Goal: Transaction & Acquisition: Download file/media

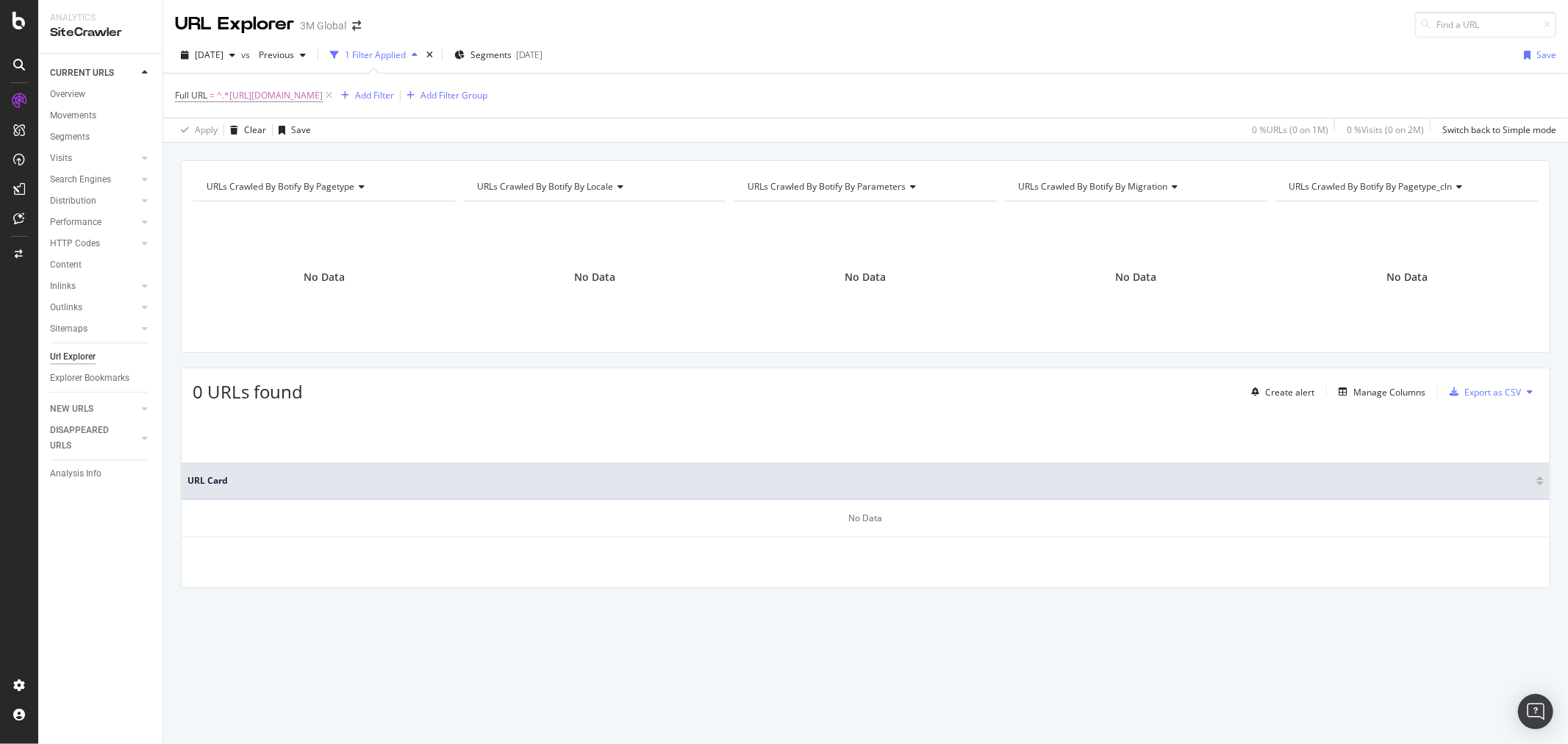
click at [335, 98] on icon at bounding box center [329, 95] width 13 height 15
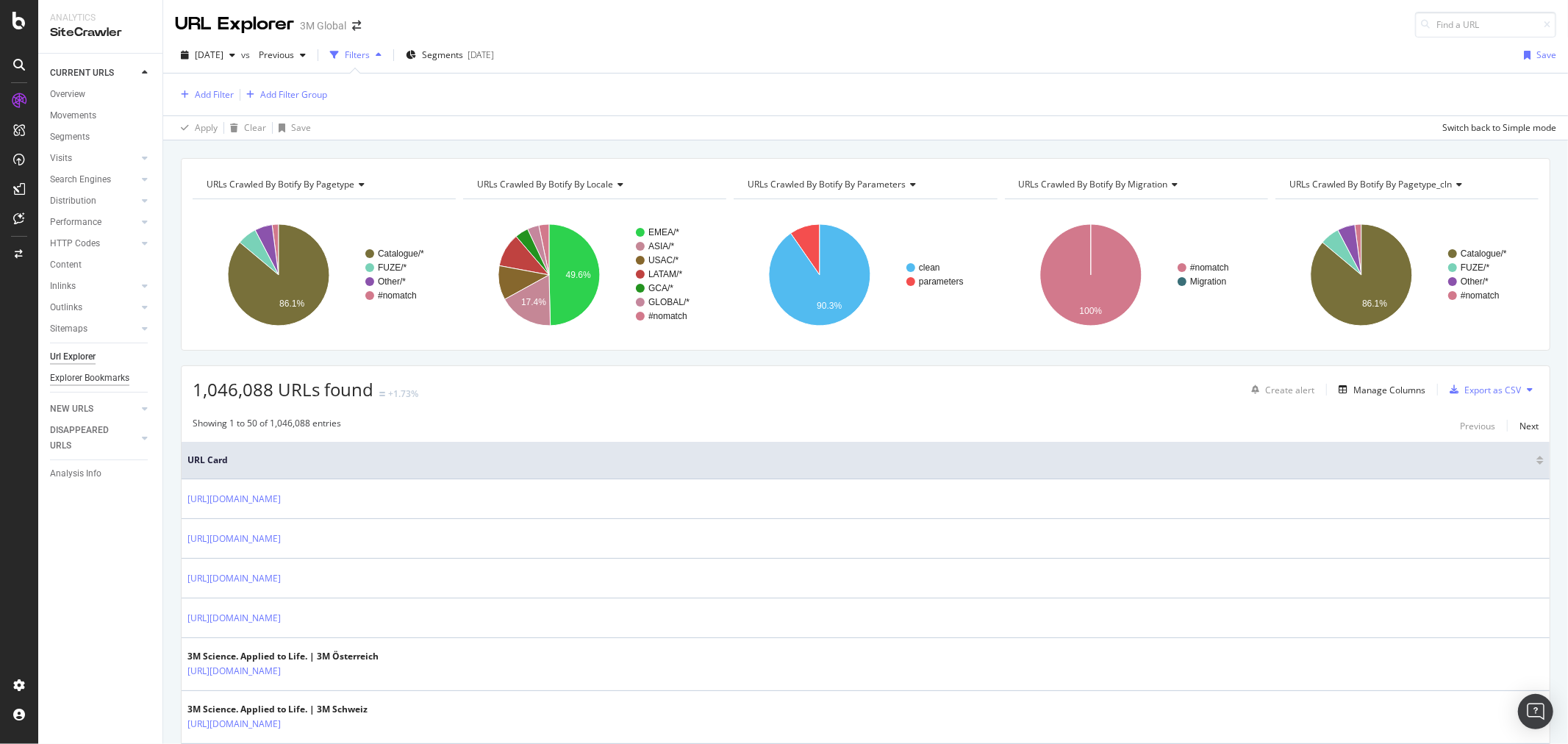
click at [120, 378] on div "Explorer Bookmarks" at bounding box center [89, 378] width 79 height 16
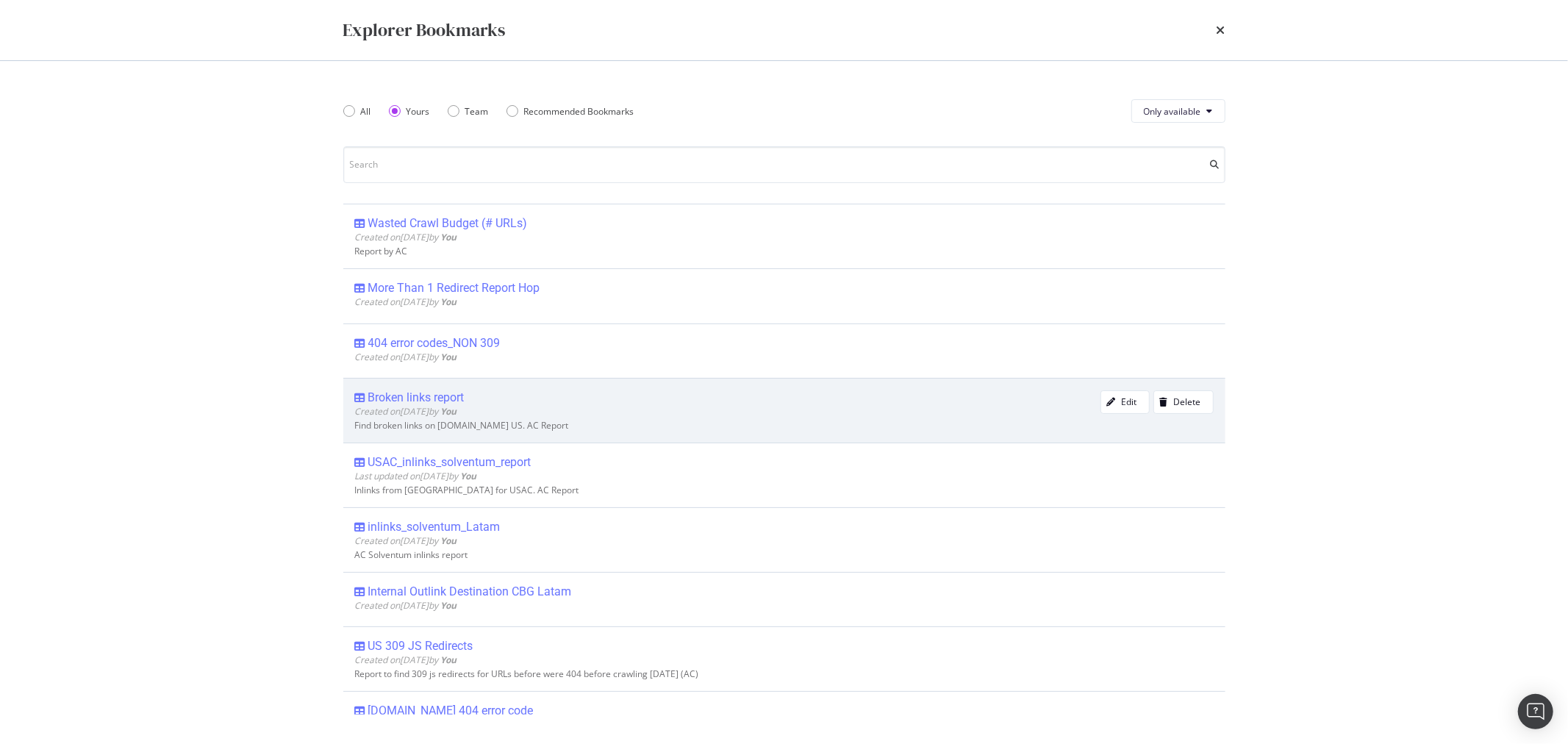
click at [437, 398] on div "Broken links report" at bounding box center [416, 397] width 96 height 15
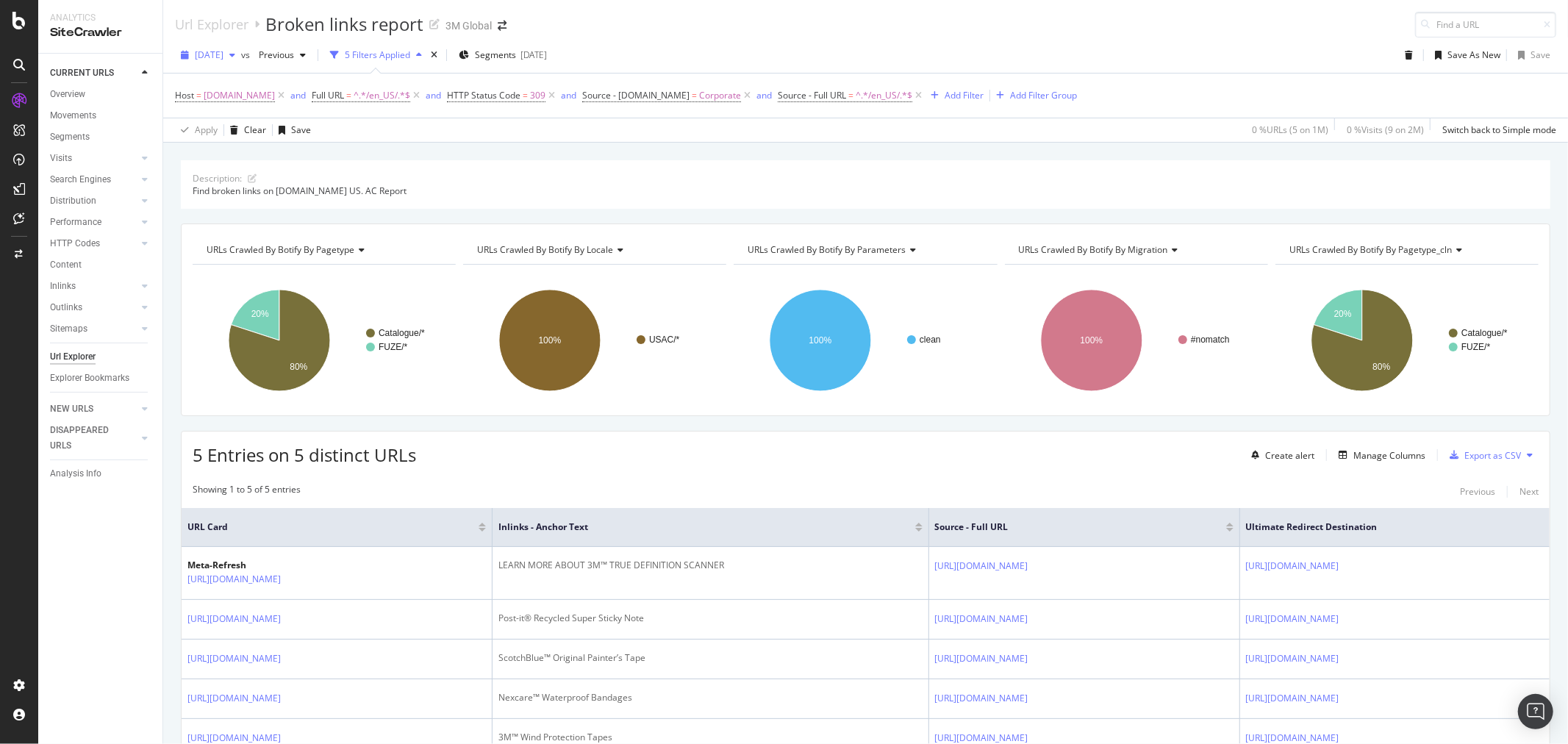
click at [224, 53] on span "[DATE]" at bounding box center [209, 54] width 29 height 13
click at [232, 113] on div "[DATE]" at bounding box center [235, 107] width 78 height 13
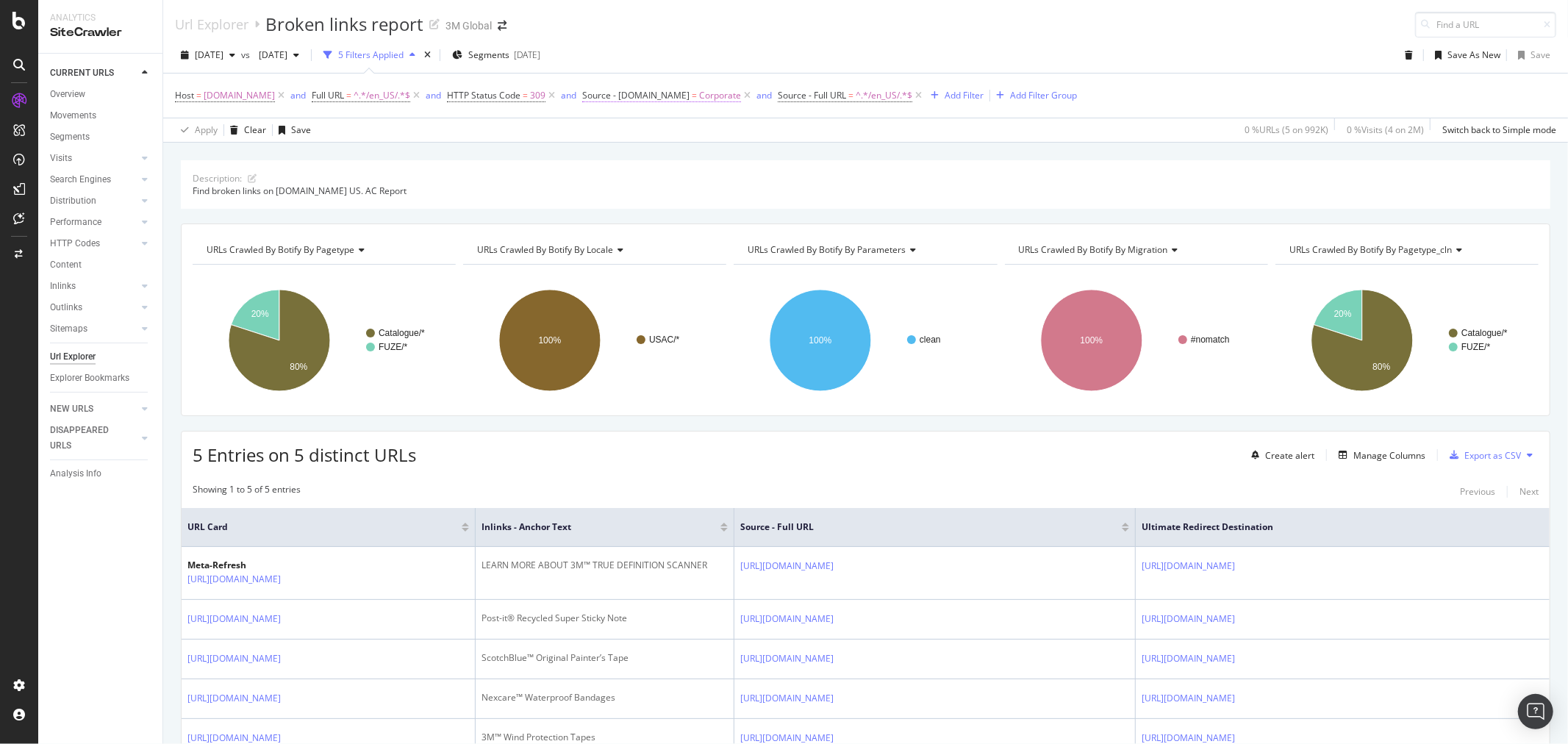
click at [707, 93] on span "Corporate" at bounding box center [720, 95] width 42 height 21
click at [651, 211] on input "Corporate" at bounding box center [650, 211] width 139 height 24
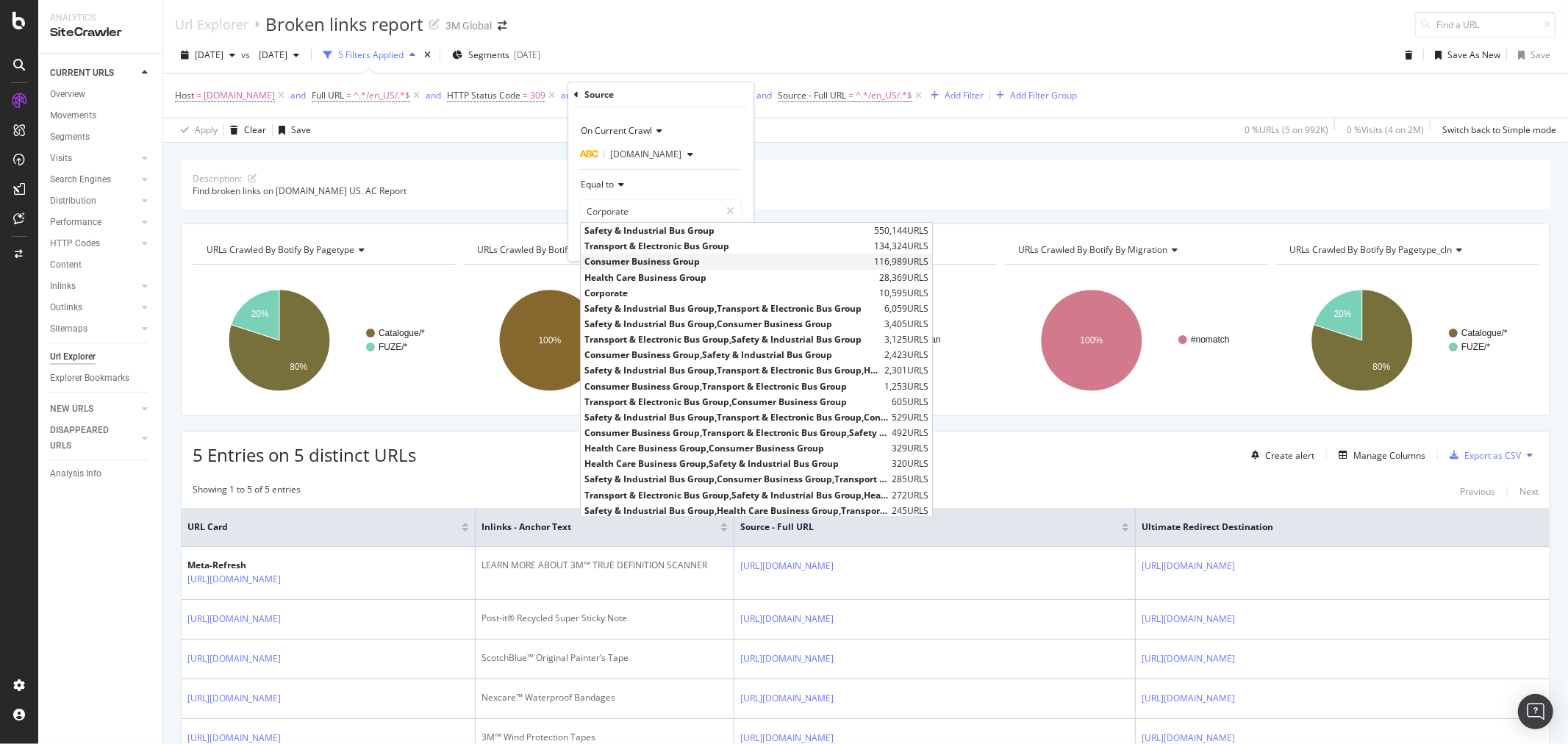
click at [637, 264] on span "Consumer Business Group" at bounding box center [728, 262] width 286 height 13
type input "Consumer Business Group"
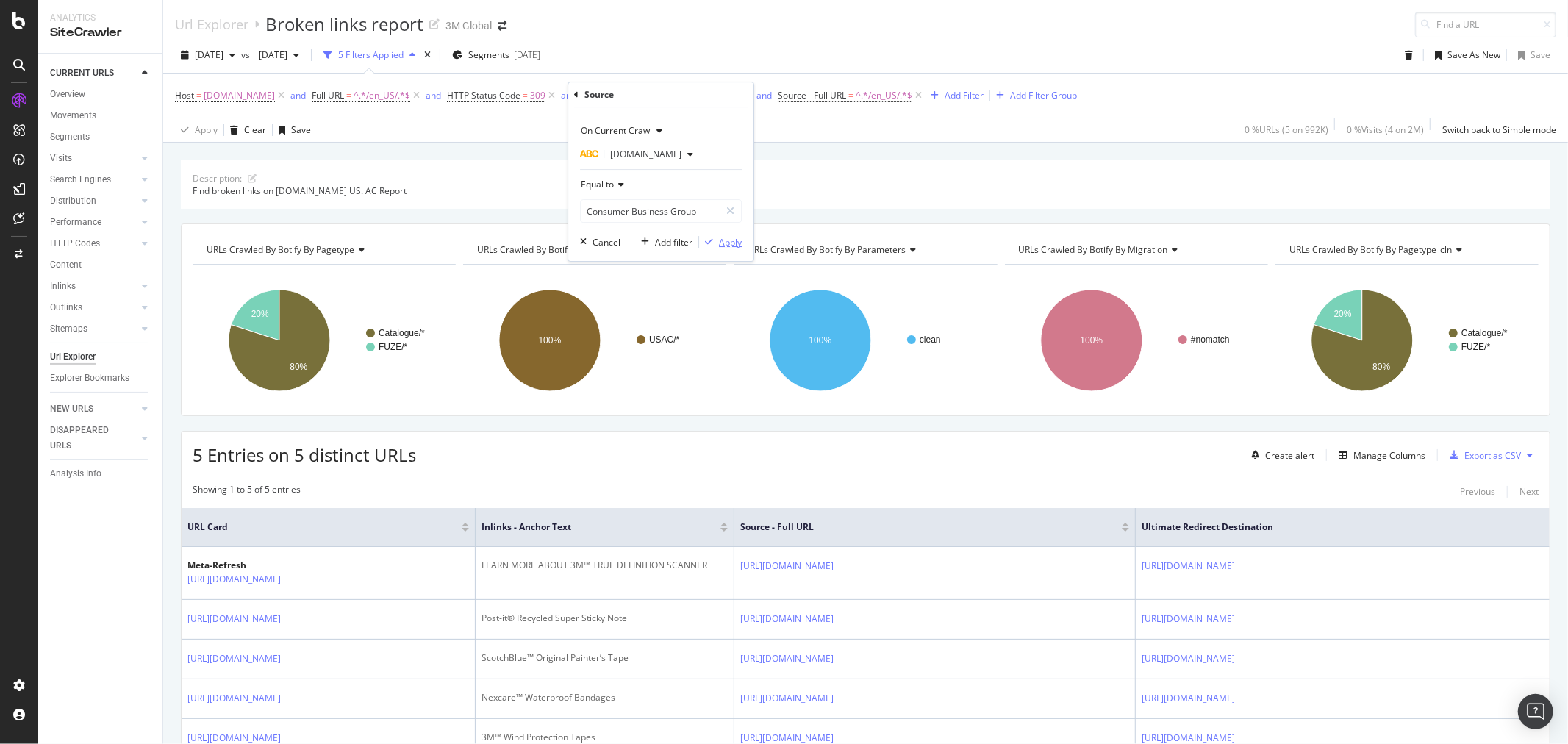
click at [730, 241] on div "Apply" at bounding box center [730, 242] width 23 height 13
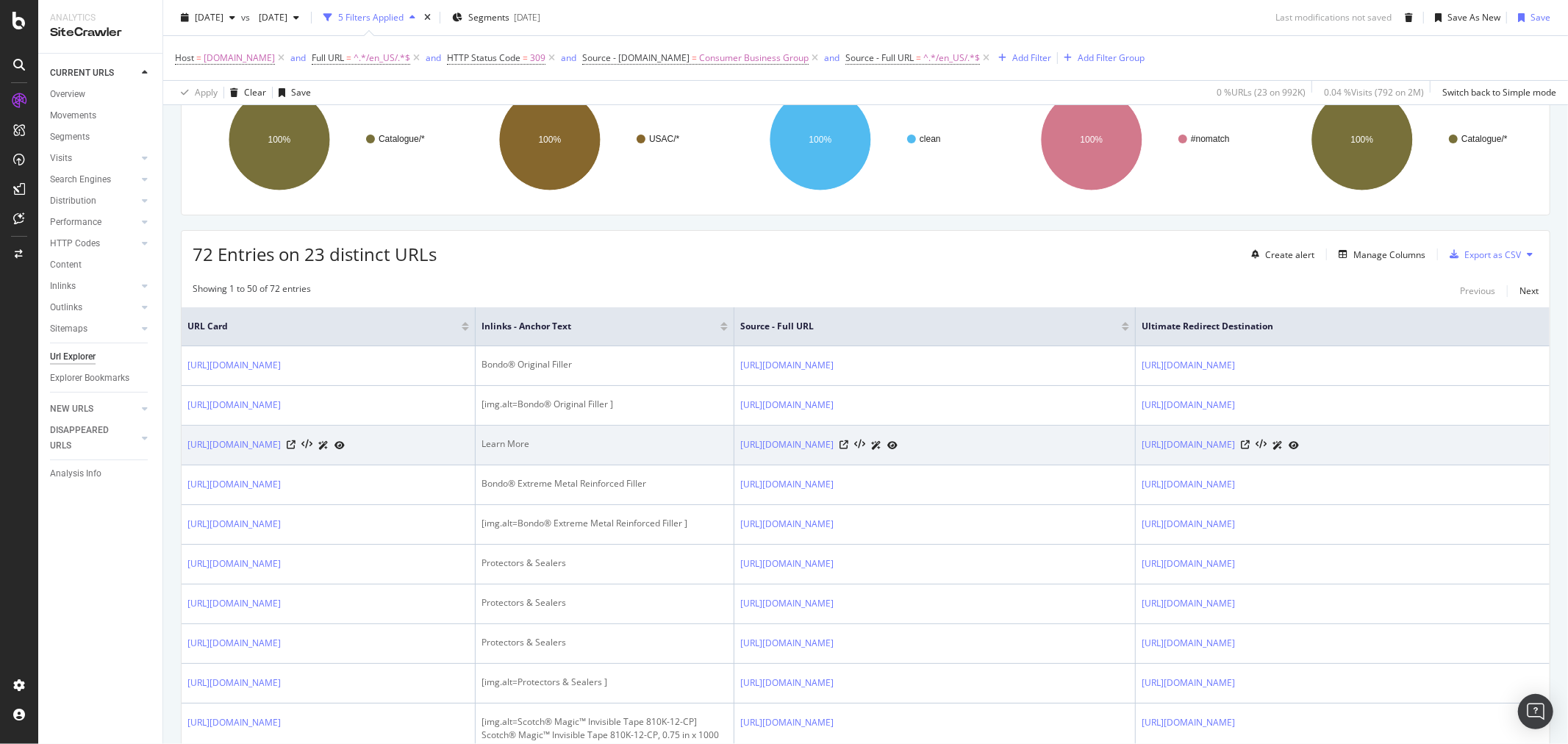
scroll to position [282, 0]
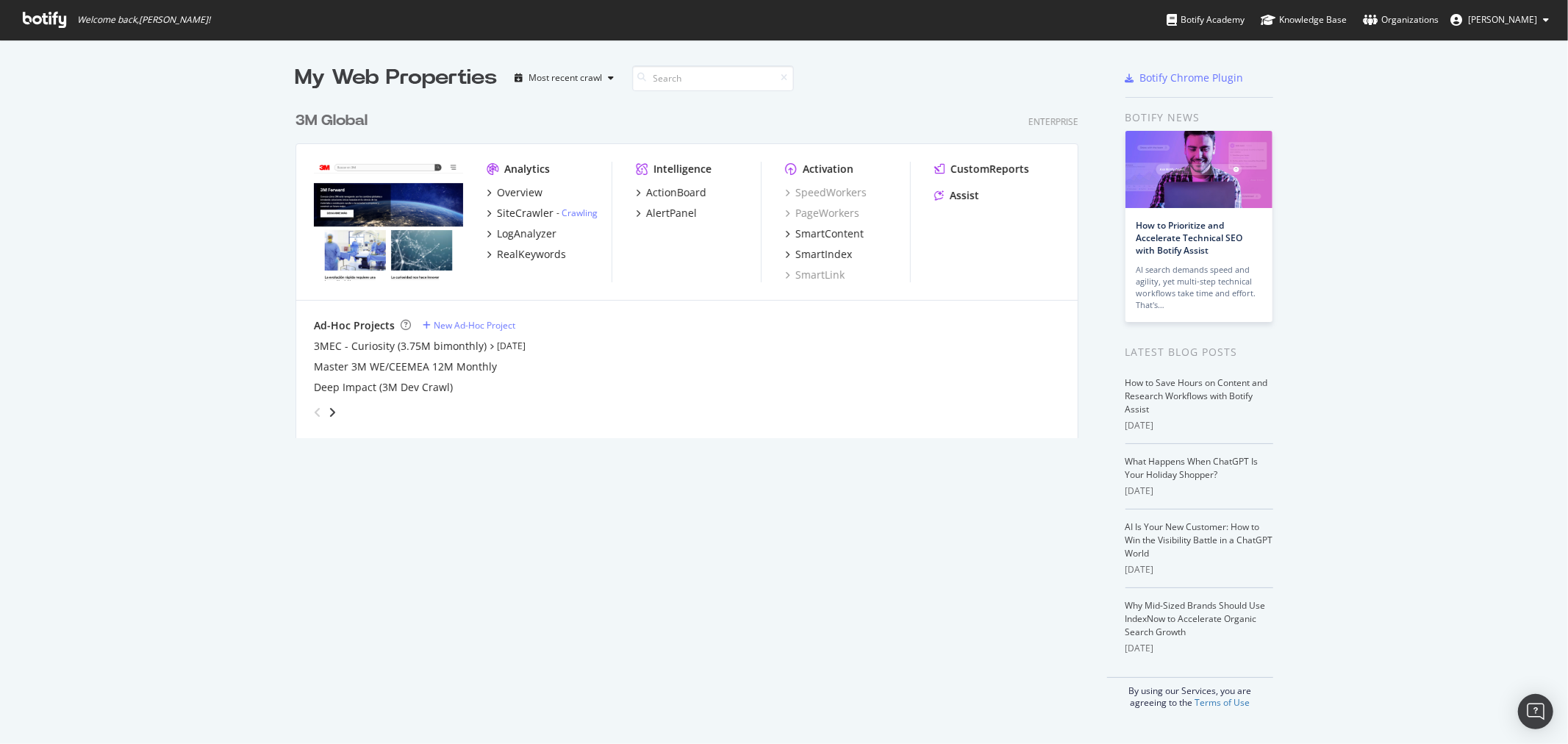
scroll to position [731, 1544]
click at [326, 123] on div "3M Global" at bounding box center [331, 121] width 72 height 22
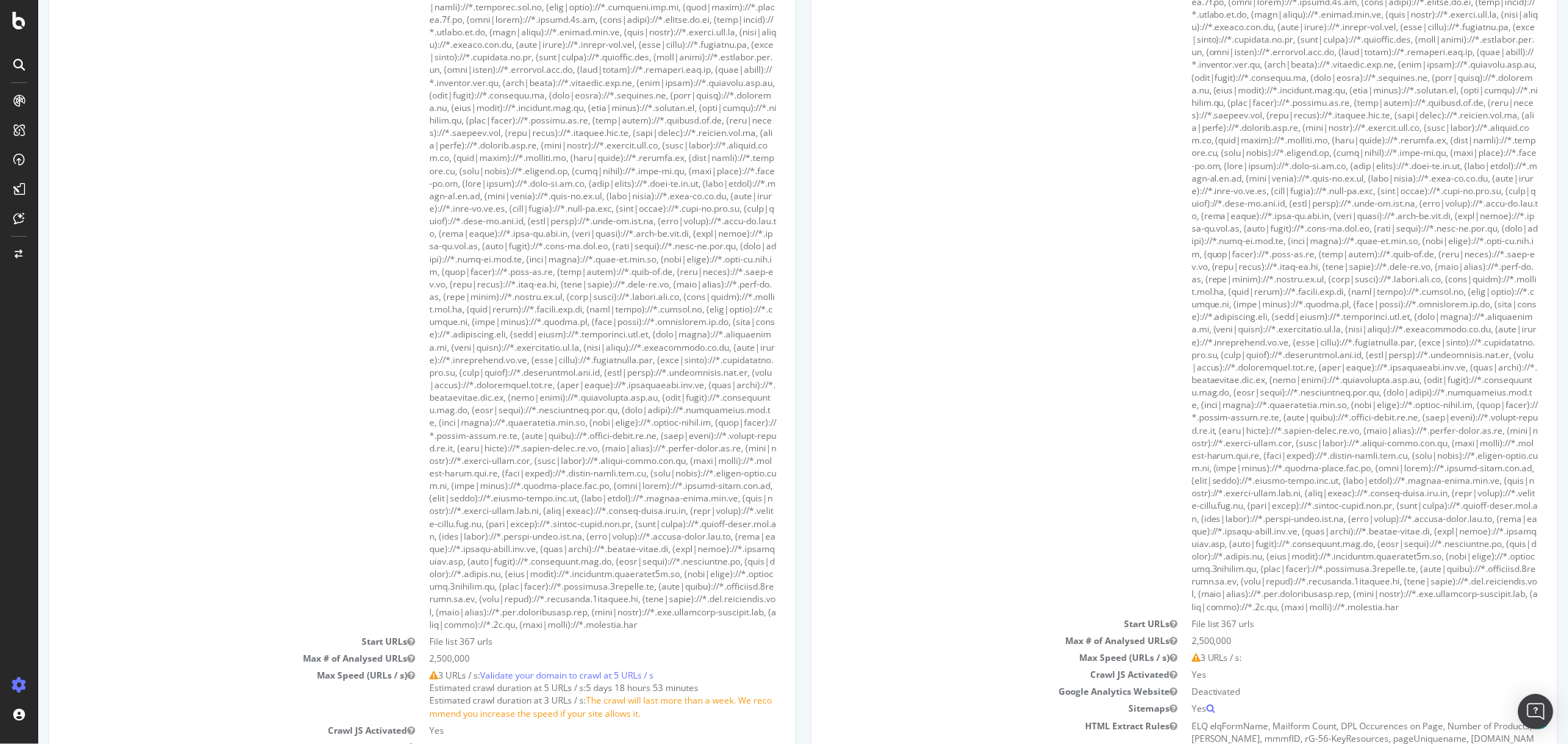
scroll to position [1224, 0]
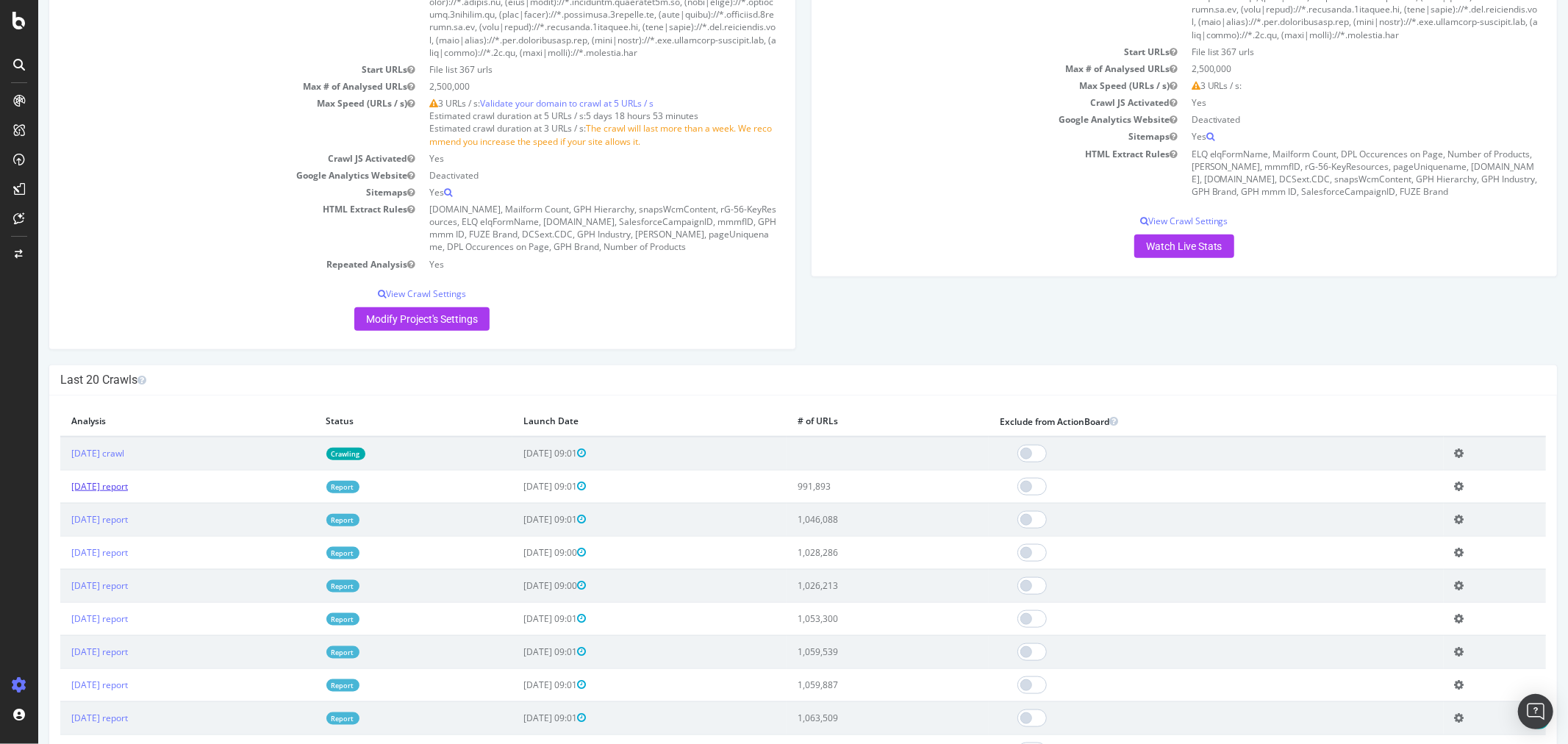
click at [127, 492] on link "[DATE] report" at bounding box center [98, 485] width 56 height 13
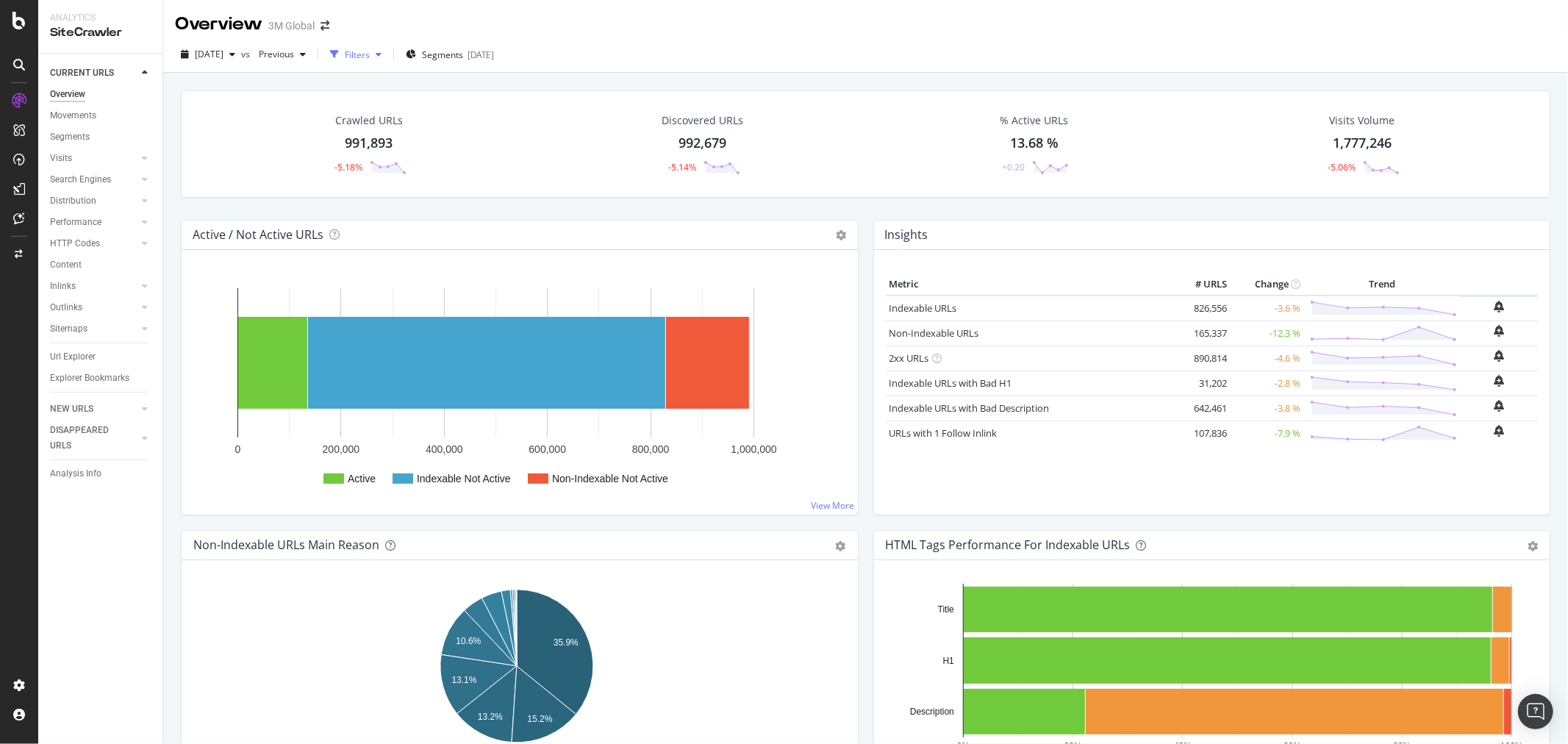
click at [382, 55] on icon "button" at bounding box center [379, 53] width 6 height 9
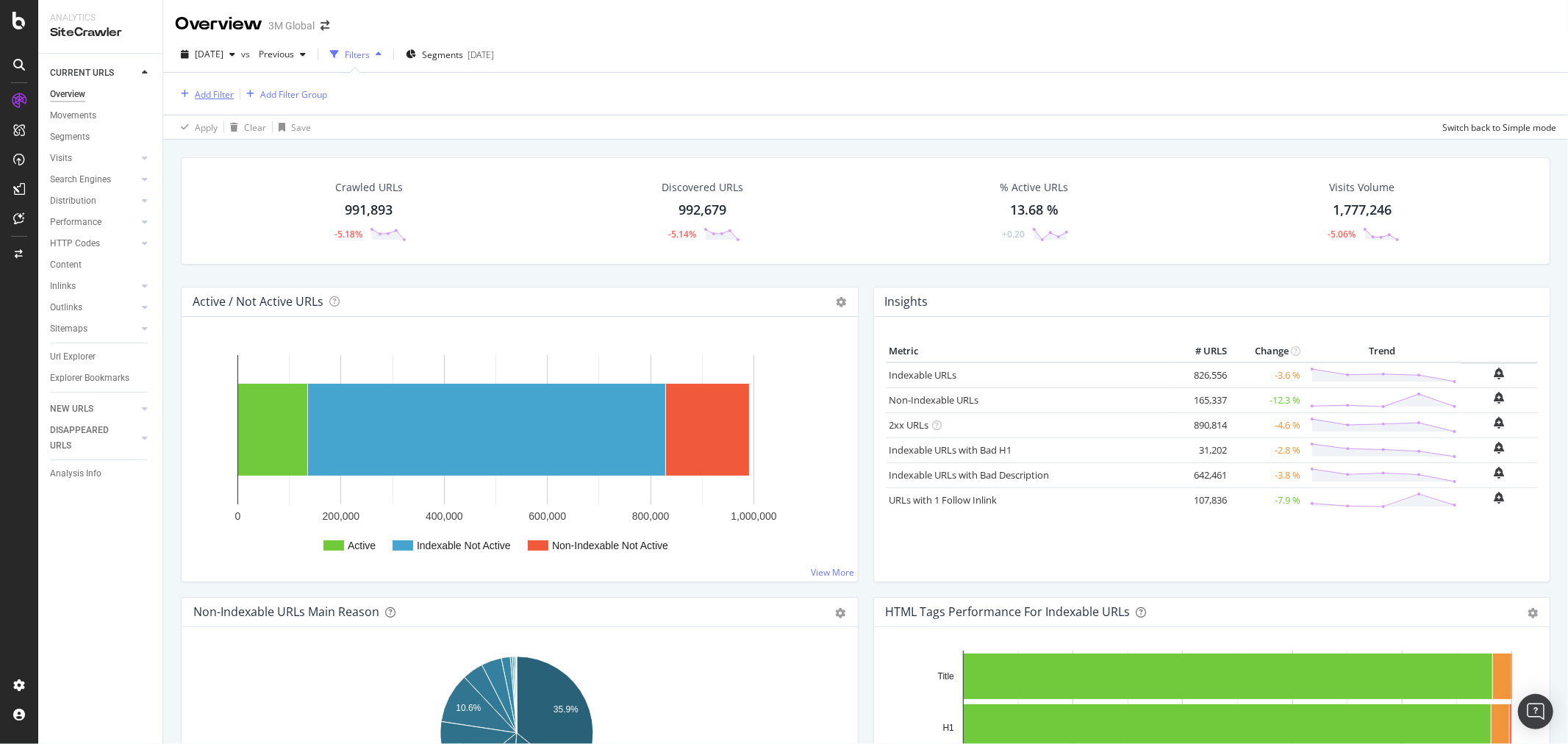
click at [206, 96] on div "Add Filter" at bounding box center [214, 94] width 39 height 13
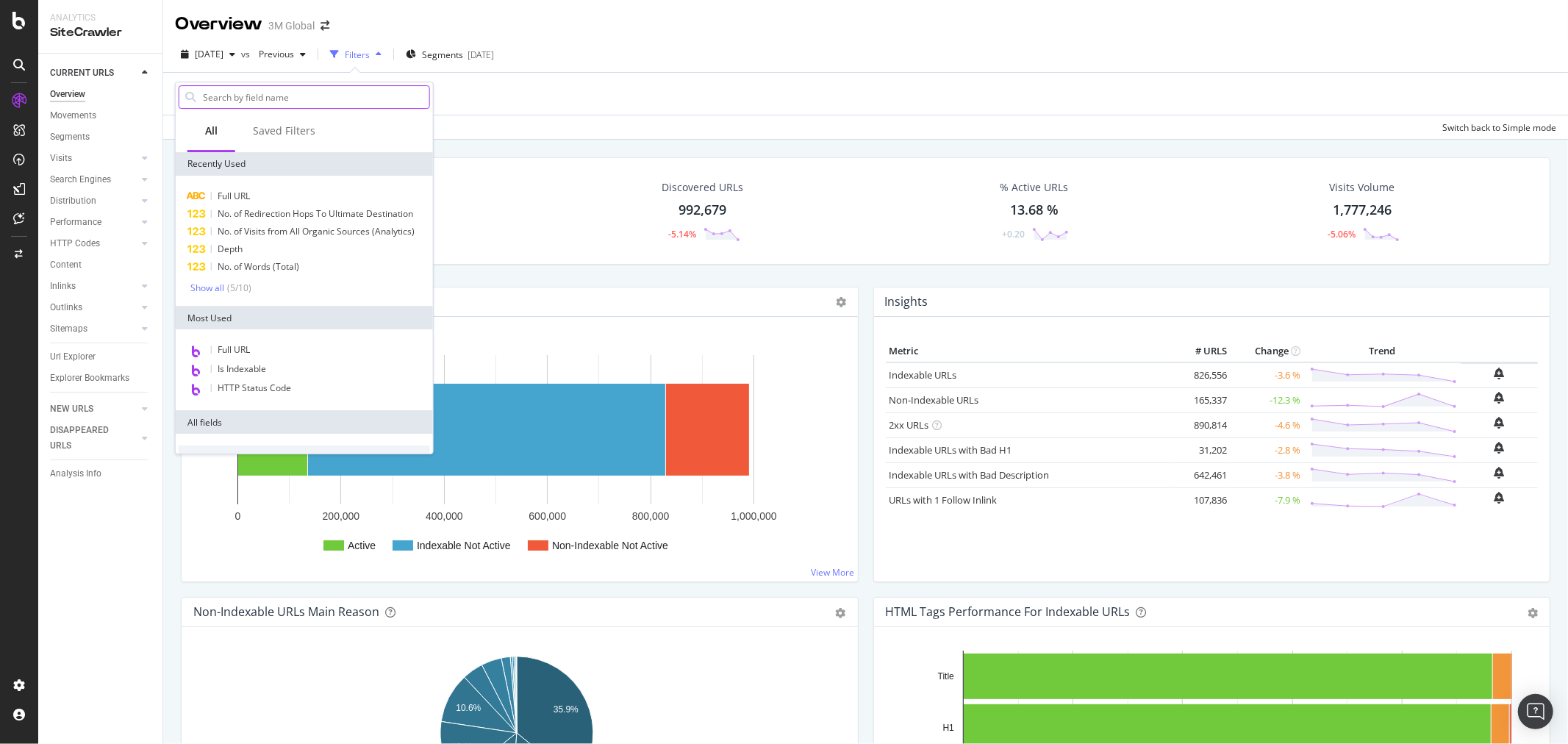
click at [268, 101] on input "text" at bounding box center [315, 97] width 228 height 22
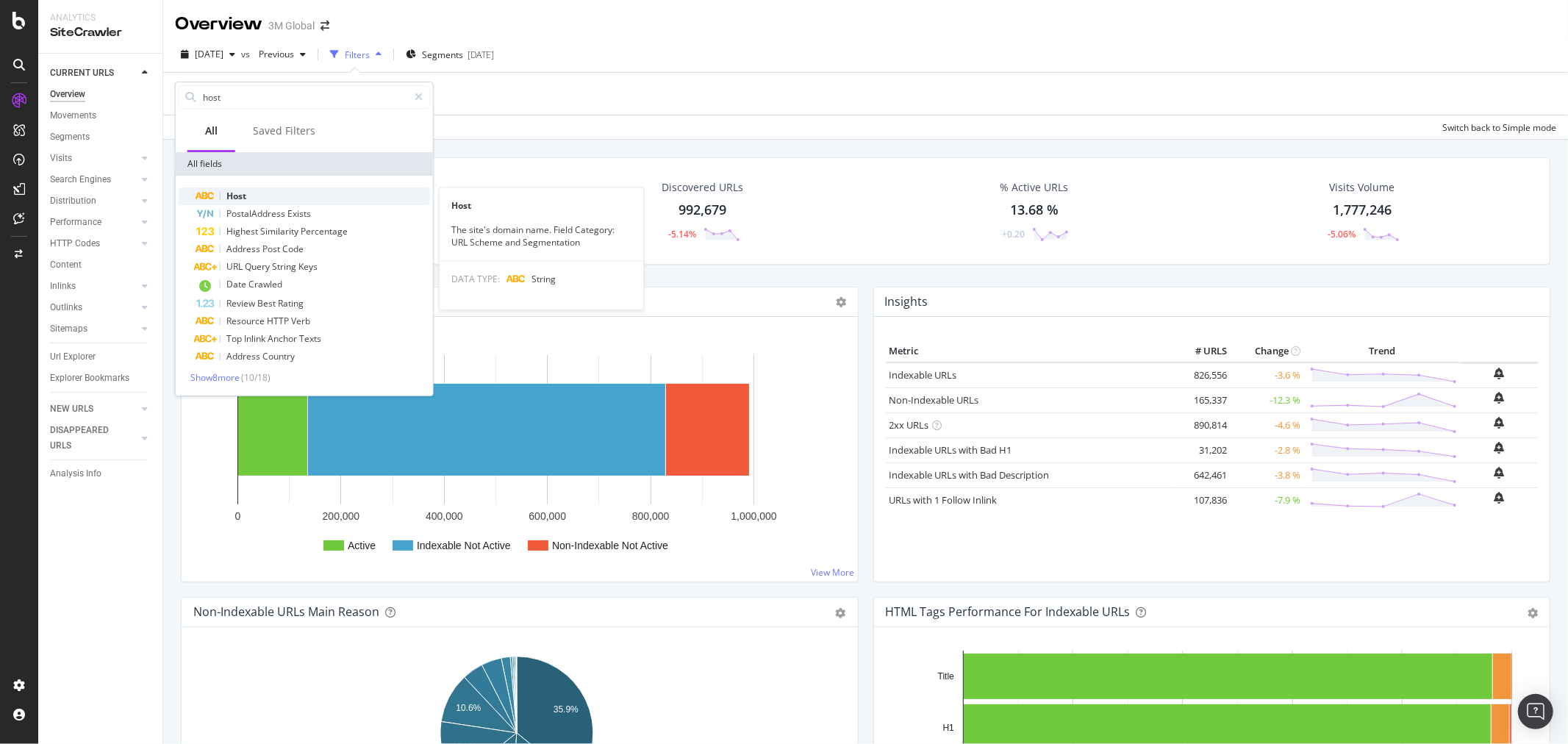
type input "host"
click at [265, 191] on div "Host" at bounding box center [313, 196] width 234 height 18
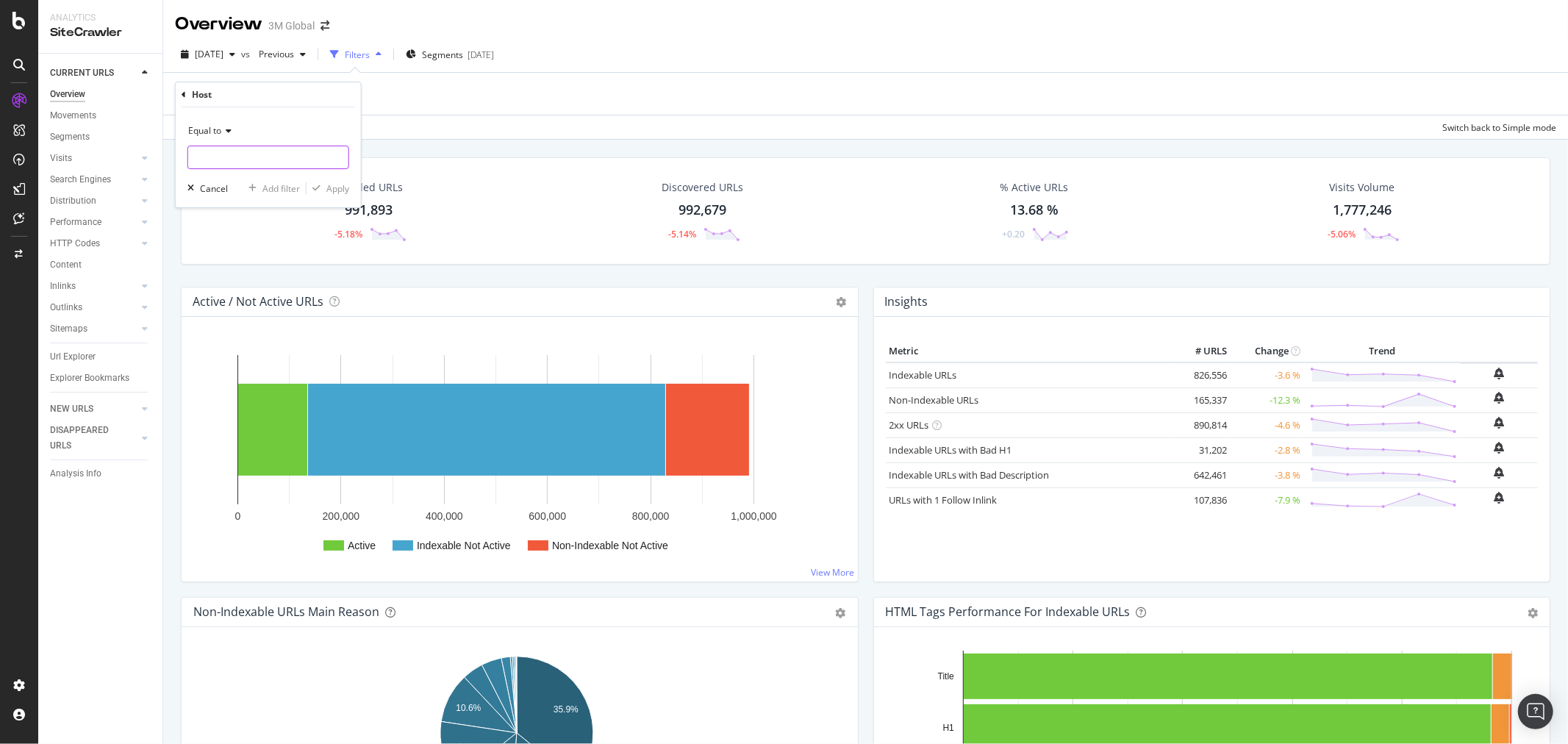
click at [256, 157] on input "text" at bounding box center [269, 158] width 161 height 24
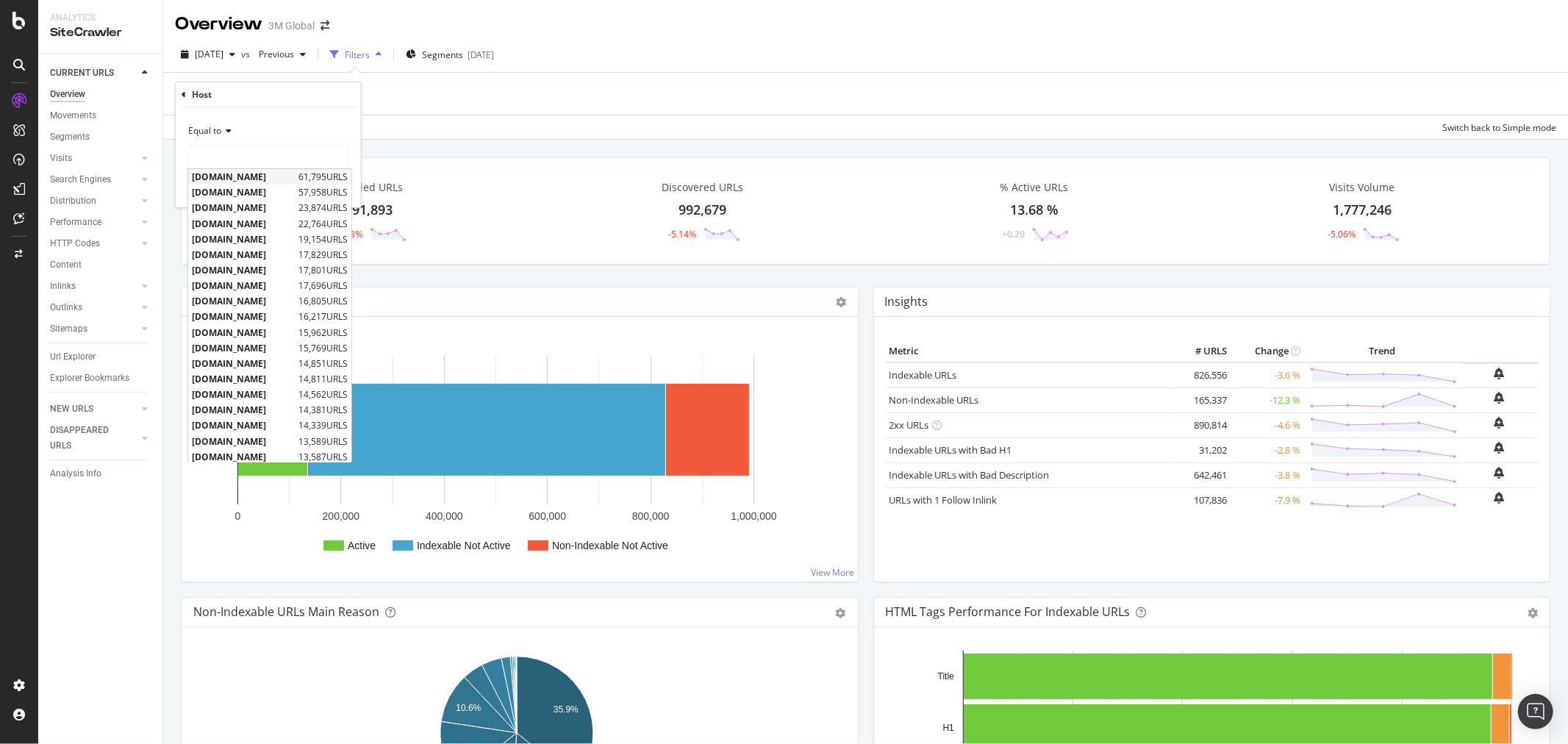
click at [248, 177] on span "[DOMAIN_NAME]" at bounding box center [244, 176] width 103 height 13
type input "[DOMAIN_NAME]"
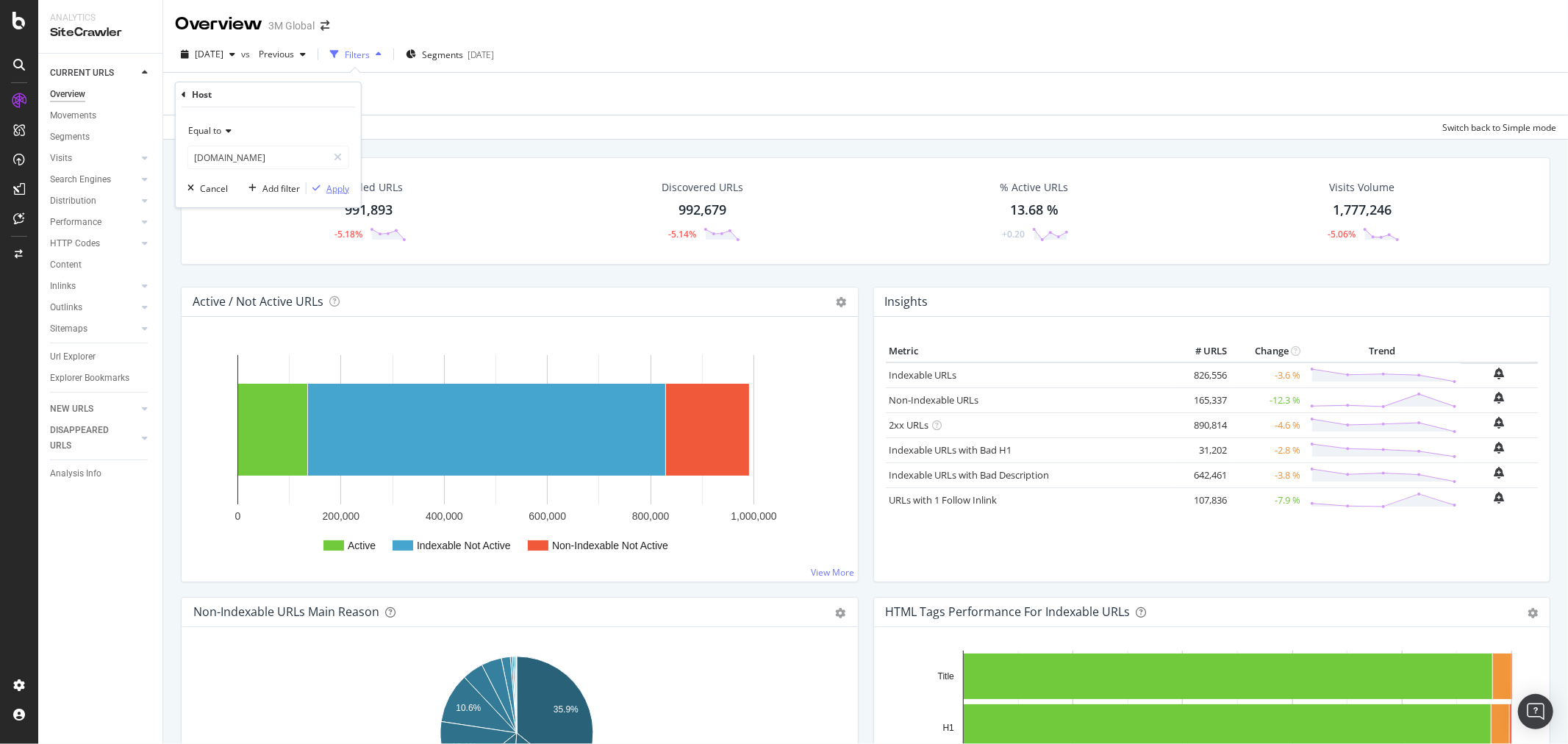
click at [335, 192] on div "Apply" at bounding box center [337, 188] width 23 height 13
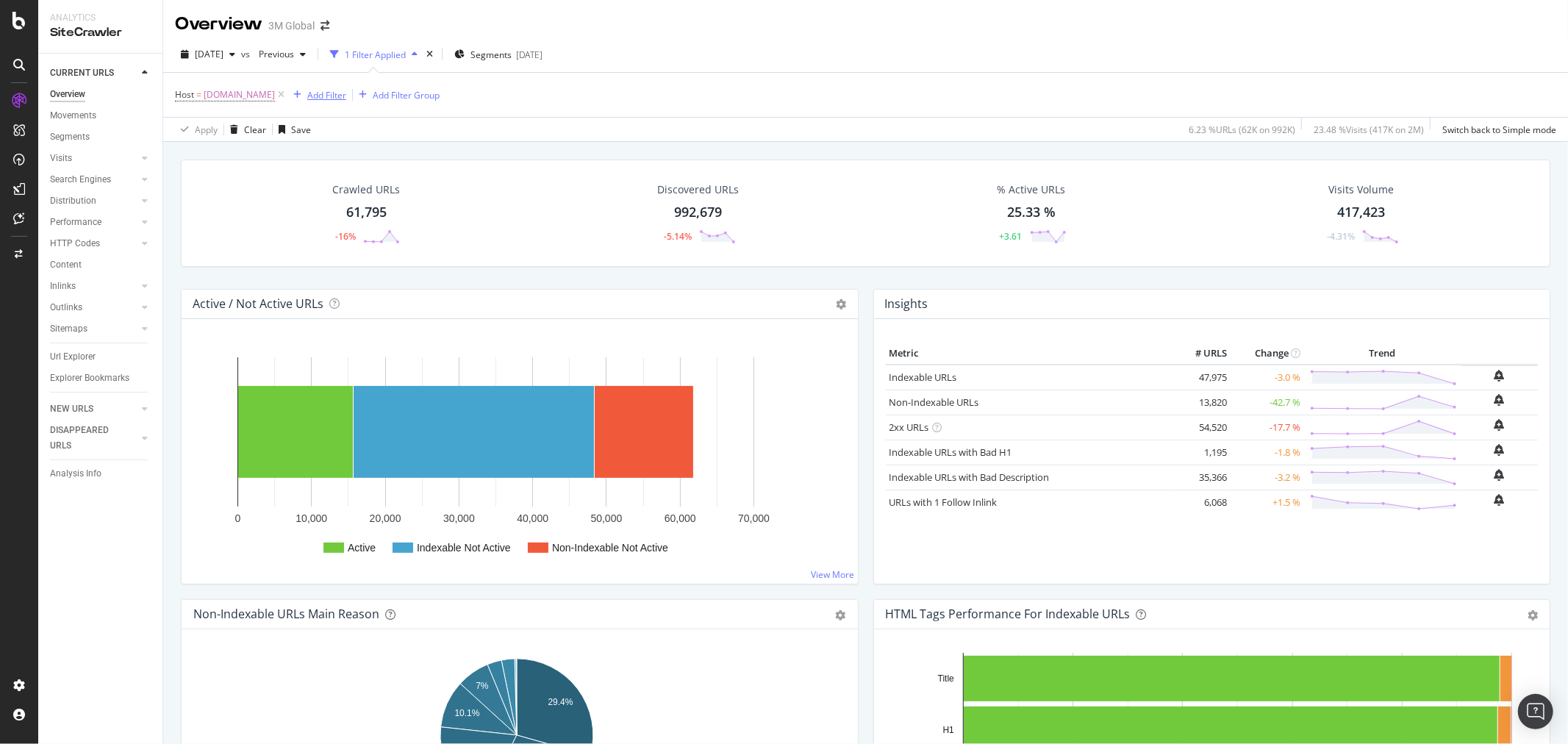
click at [317, 90] on div "Add Filter" at bounding box center [326, 95] width 39 height 13
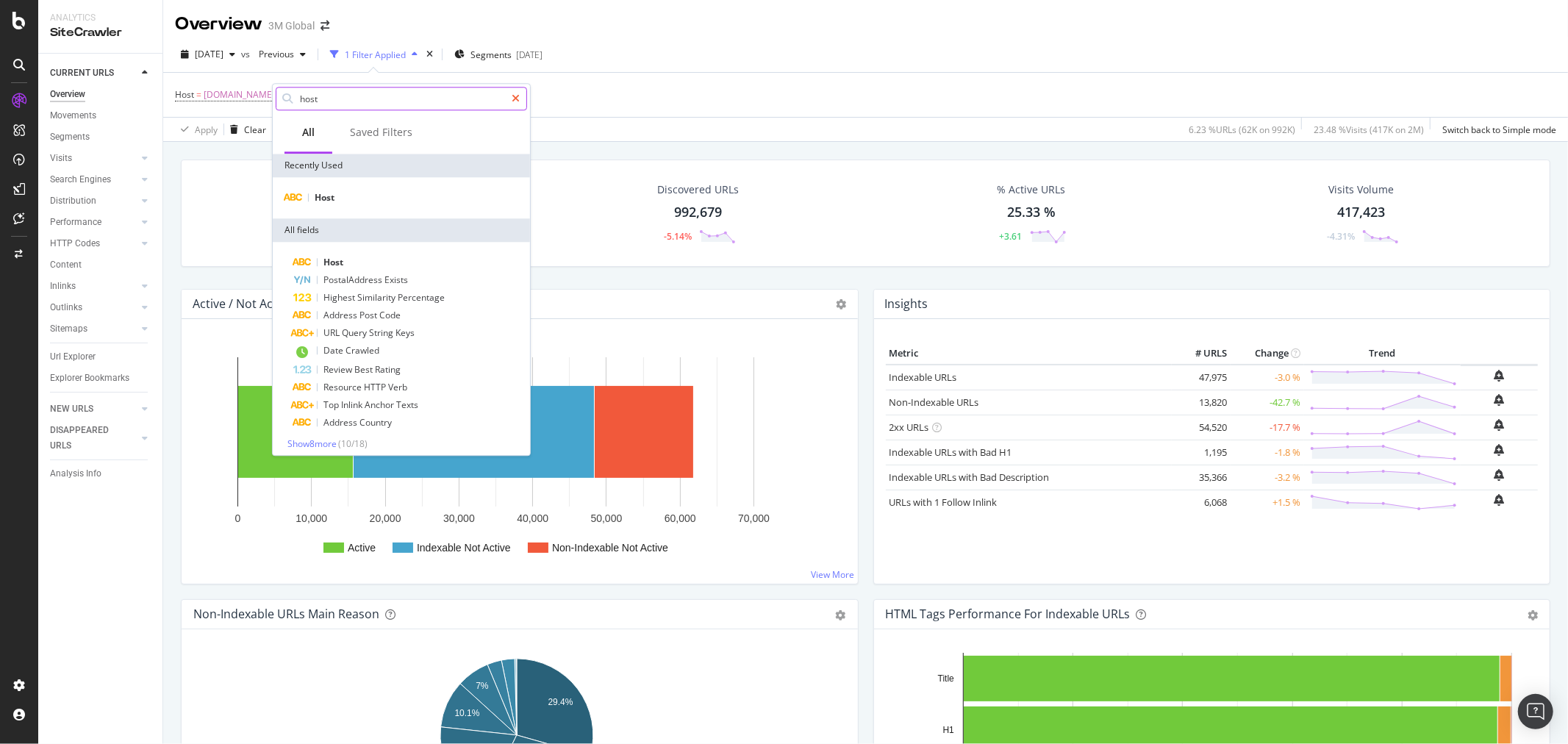
click at [511, 100] on icon at bounding box center [515, 98] width 8 height 10
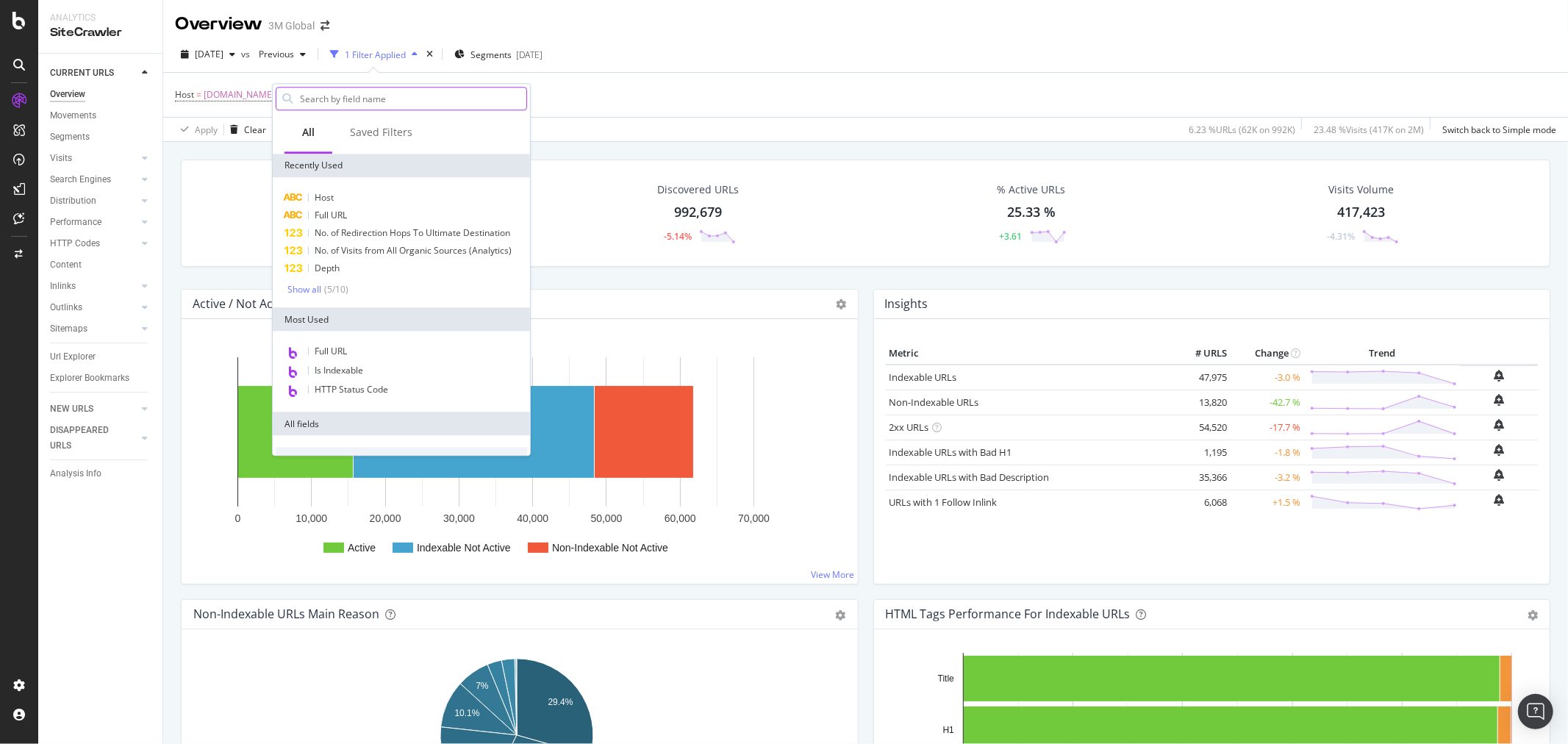
click at [407, 96] on input "text" at bounding box center [412, 98] width 228 height 22
click at [392, 351] on div "Full URL" at bounding box center [401, 352] width 252 height 19
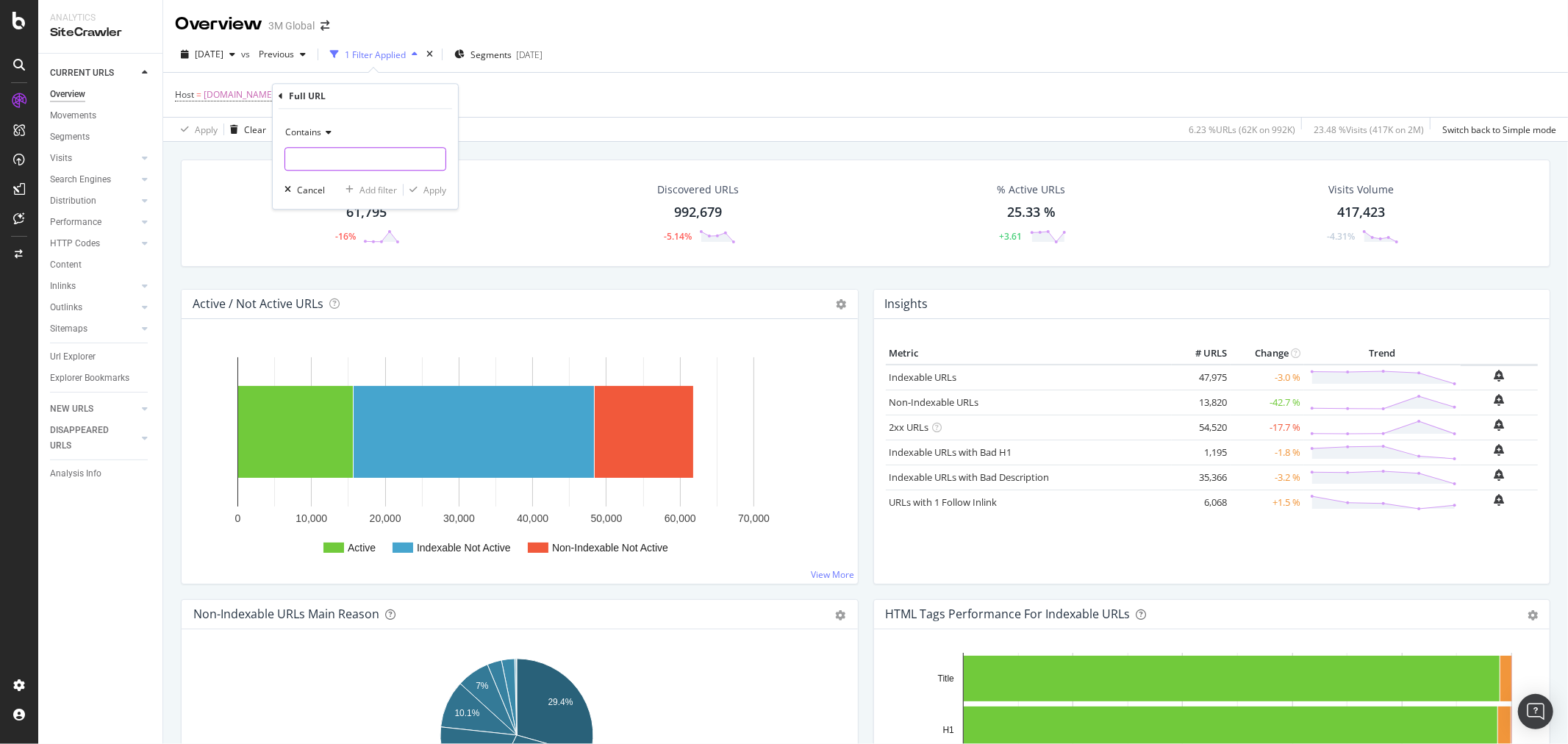
click at [350, 159] on input "text" at bounding box center [366, 159] width 161 height 24
type input "/en_US/"
click at [437, 186] on div "Apply" at bounding box center [434, 189] width 23 height 13
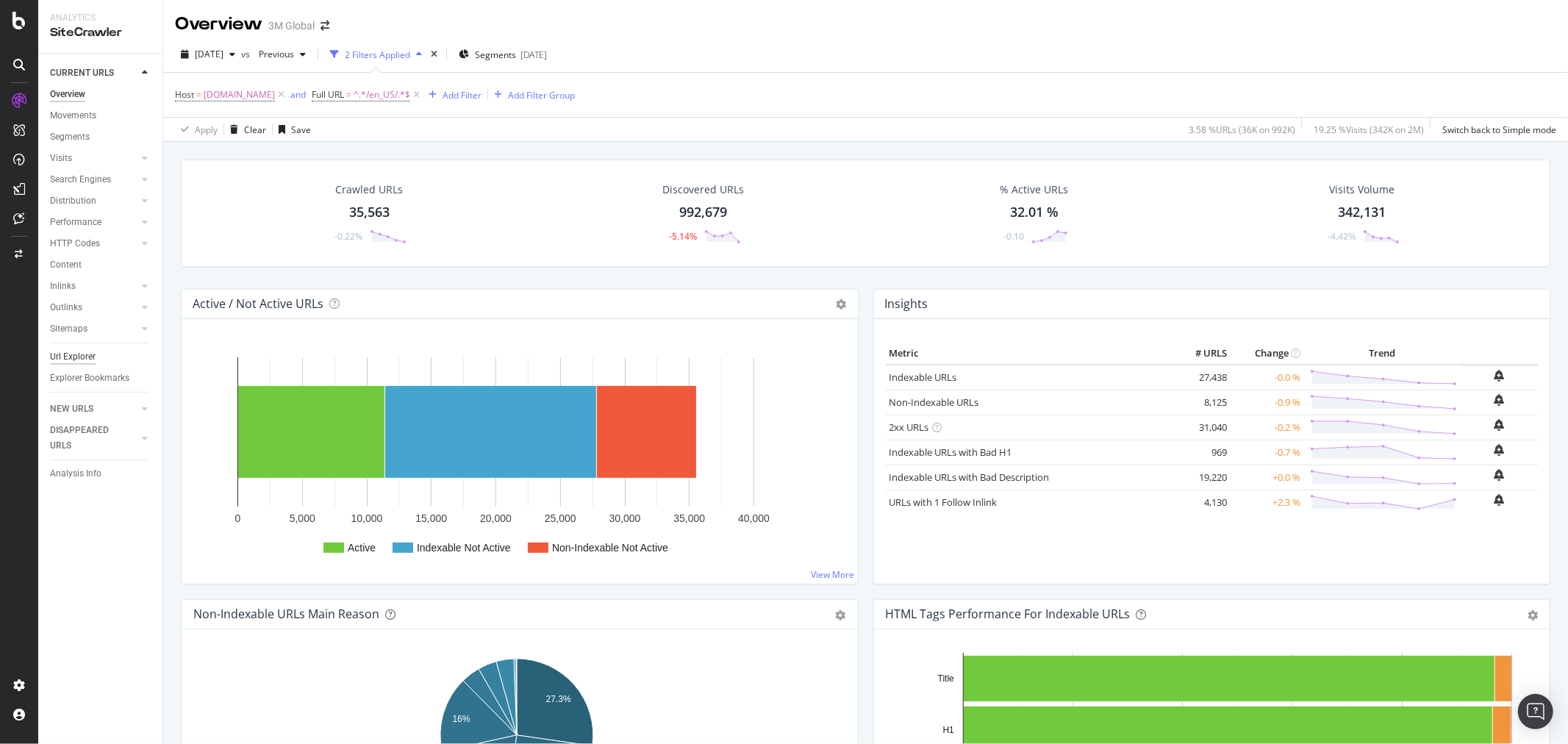
click at [64, 352] on div "Url Explorer" at bounding box center [72, 357] width 46 height 16
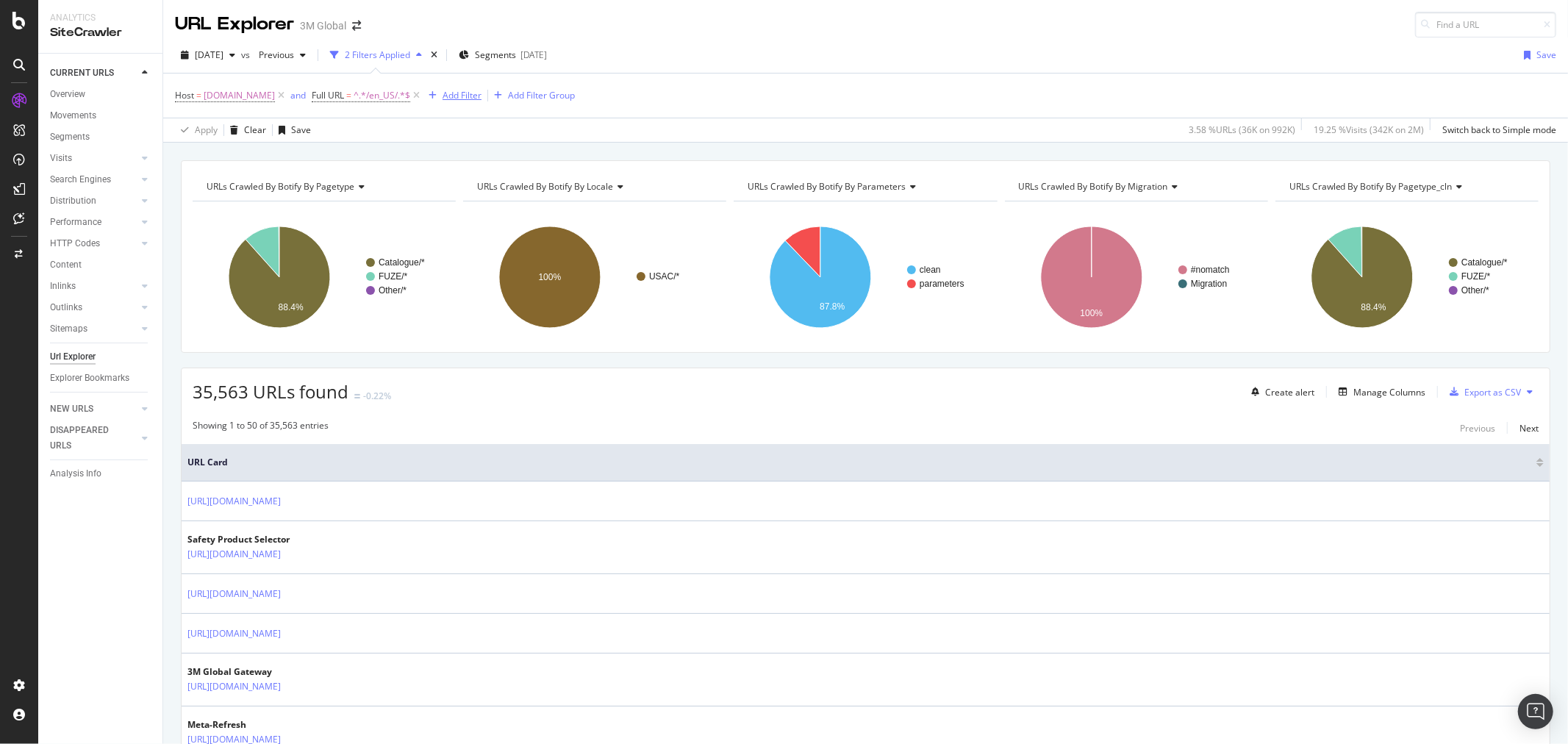
click at [454, 92] on div "Add Filter" at bounding box center [462, 95] width 39 height 13
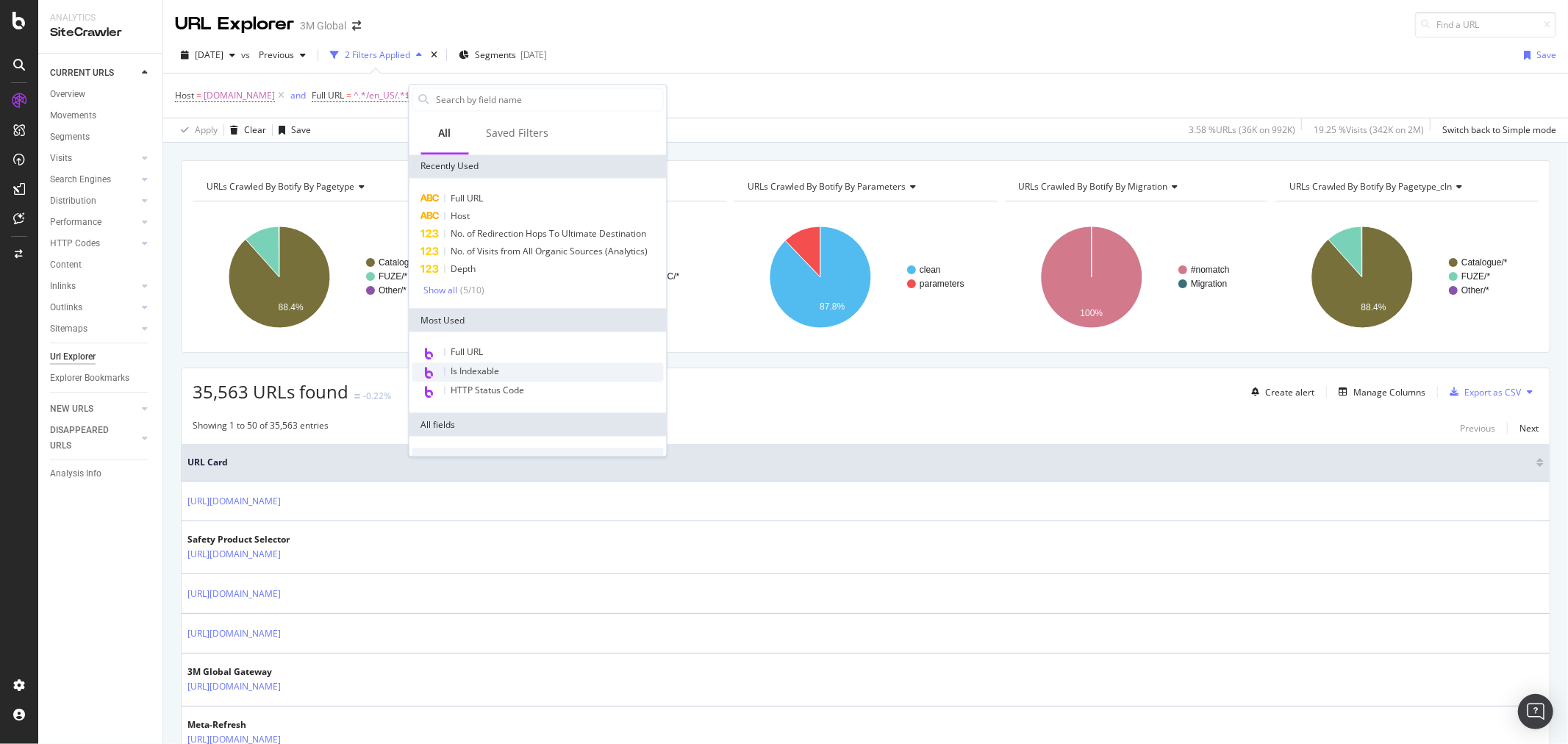
click at [486, 366] on span "Is Indexable" at bounding box center [475, 372] width 49 height 13
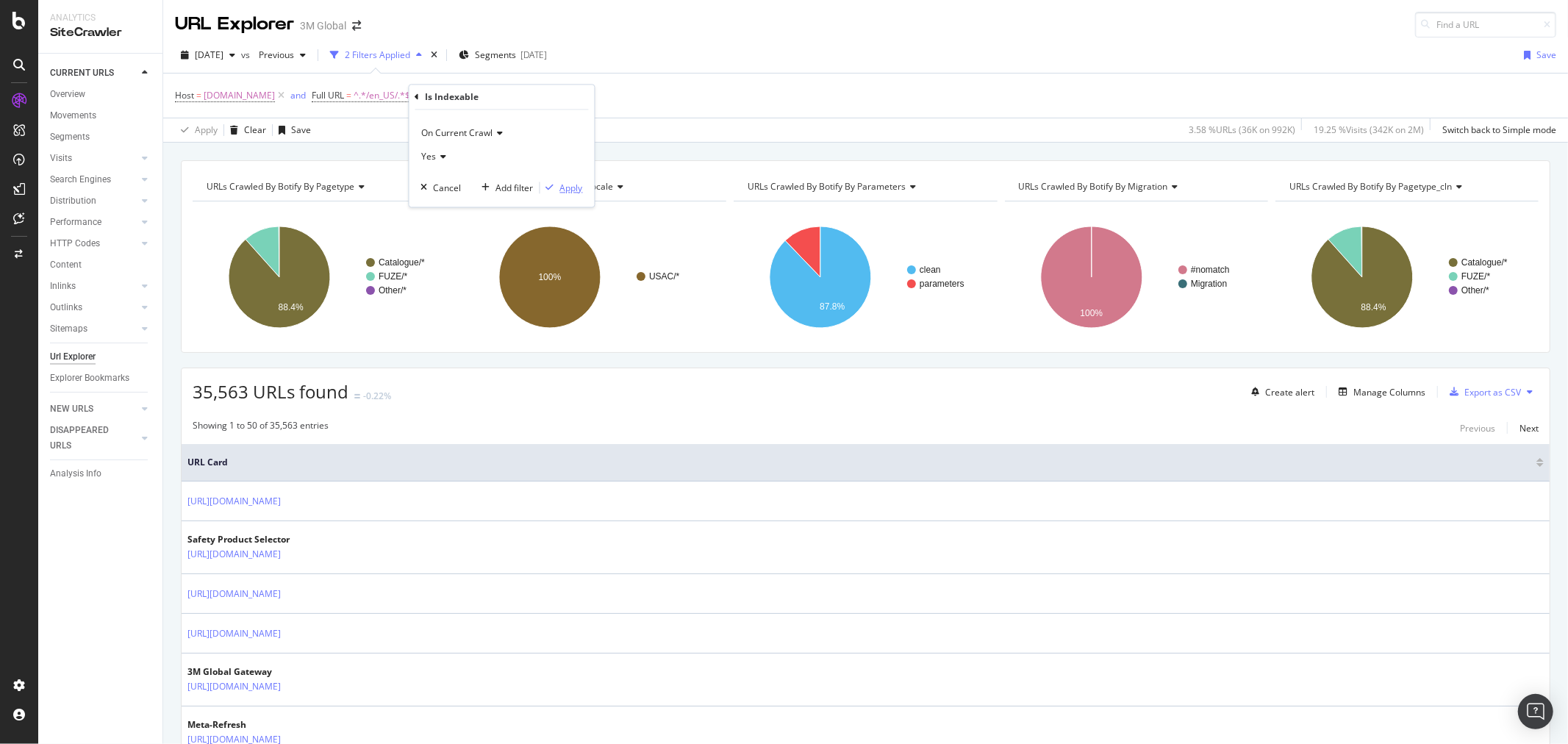
click at [574, 183] on div "Apply" at bounding box center [571, 187] width 23 height 13
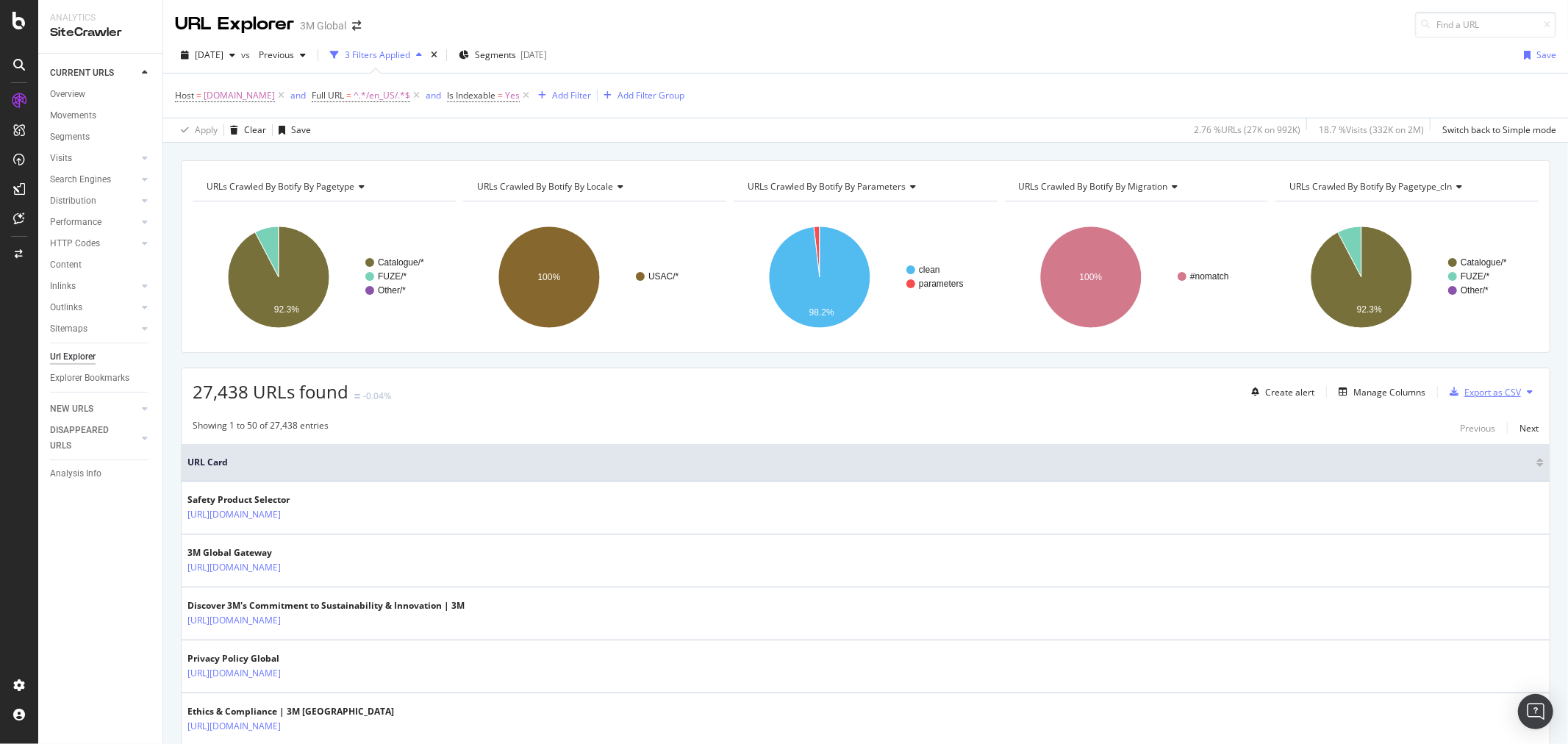
click at [1482, 392] on div "Export as CSV" at bounding box center [1493, 391] width 56 height 13
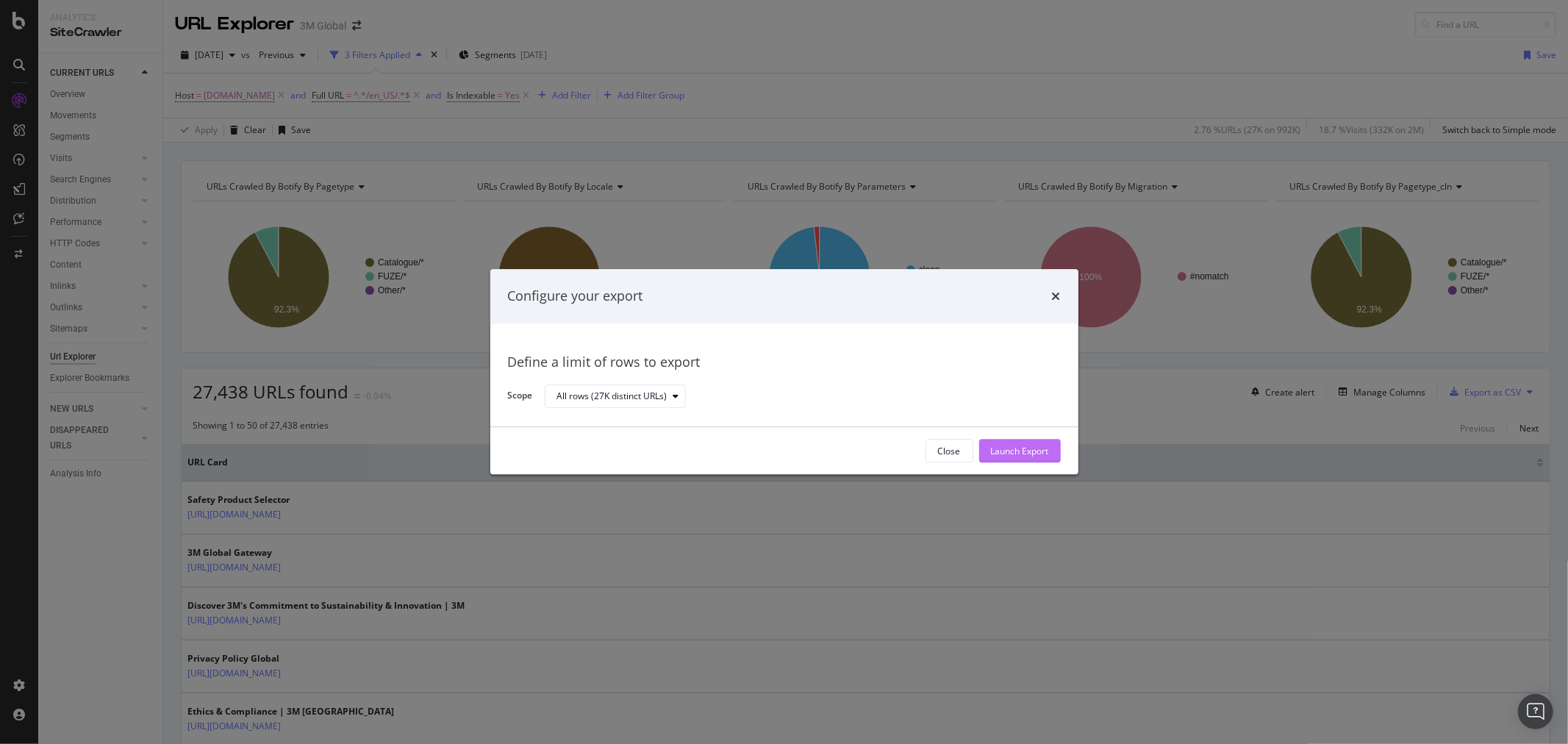
click at [1025, 449] on div "Launch Export" at bounding box center [1020, 451] width 58 height 13
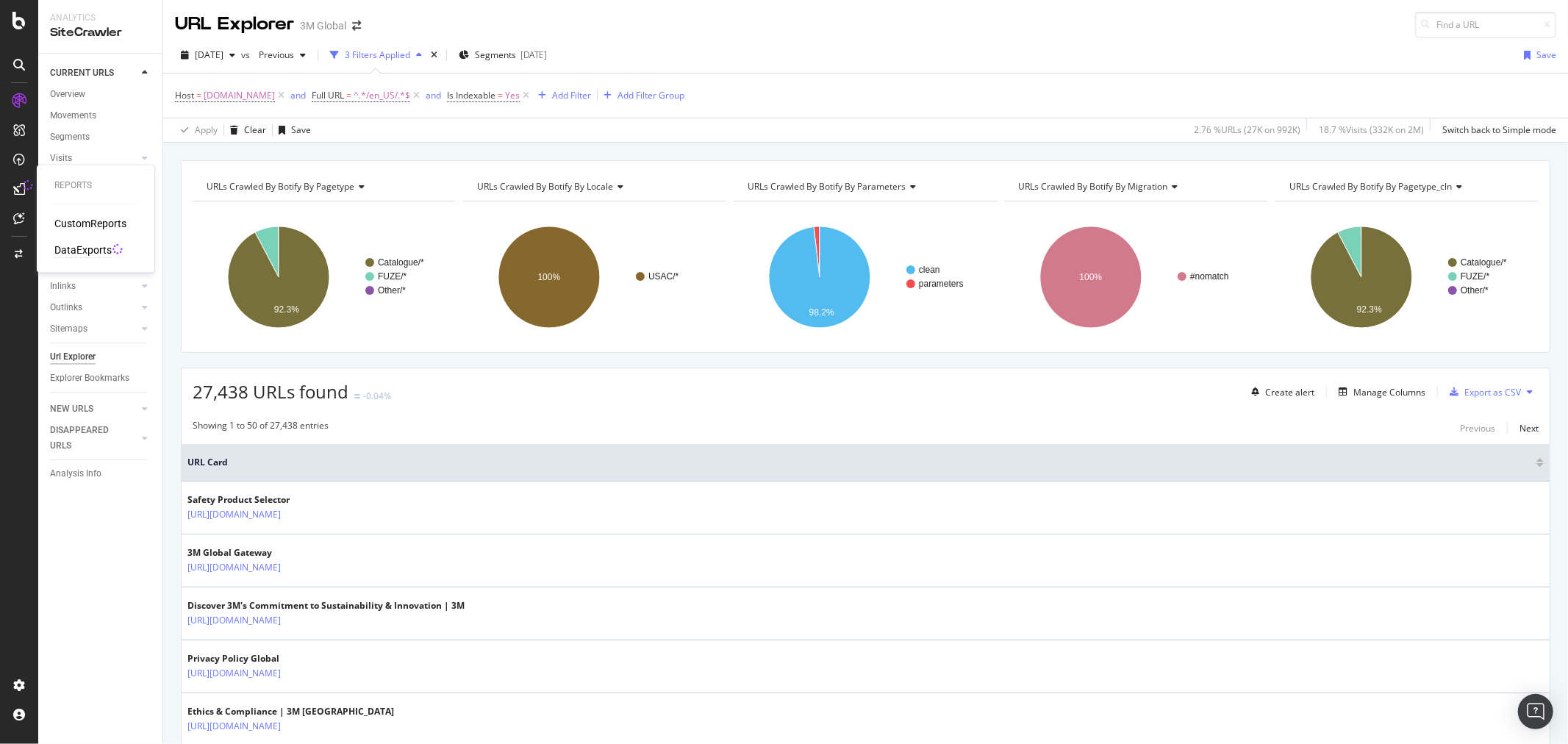
click at [83, 247] on div "DataExports" at bounding box center [83, 251] width 57 height 15
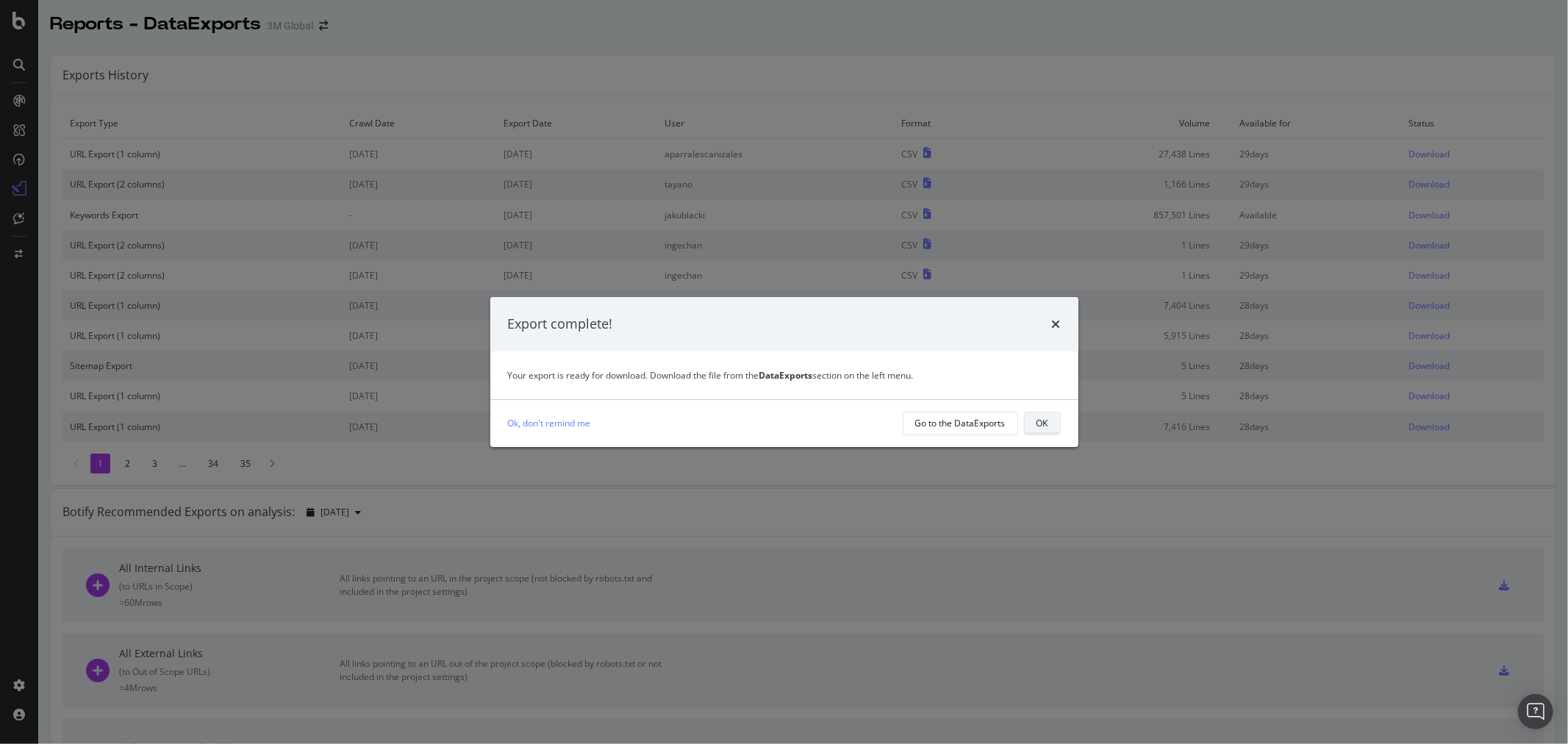
click at [1043, 427] on div "OK" at bounding box center [1043, 423] width 12 height 13
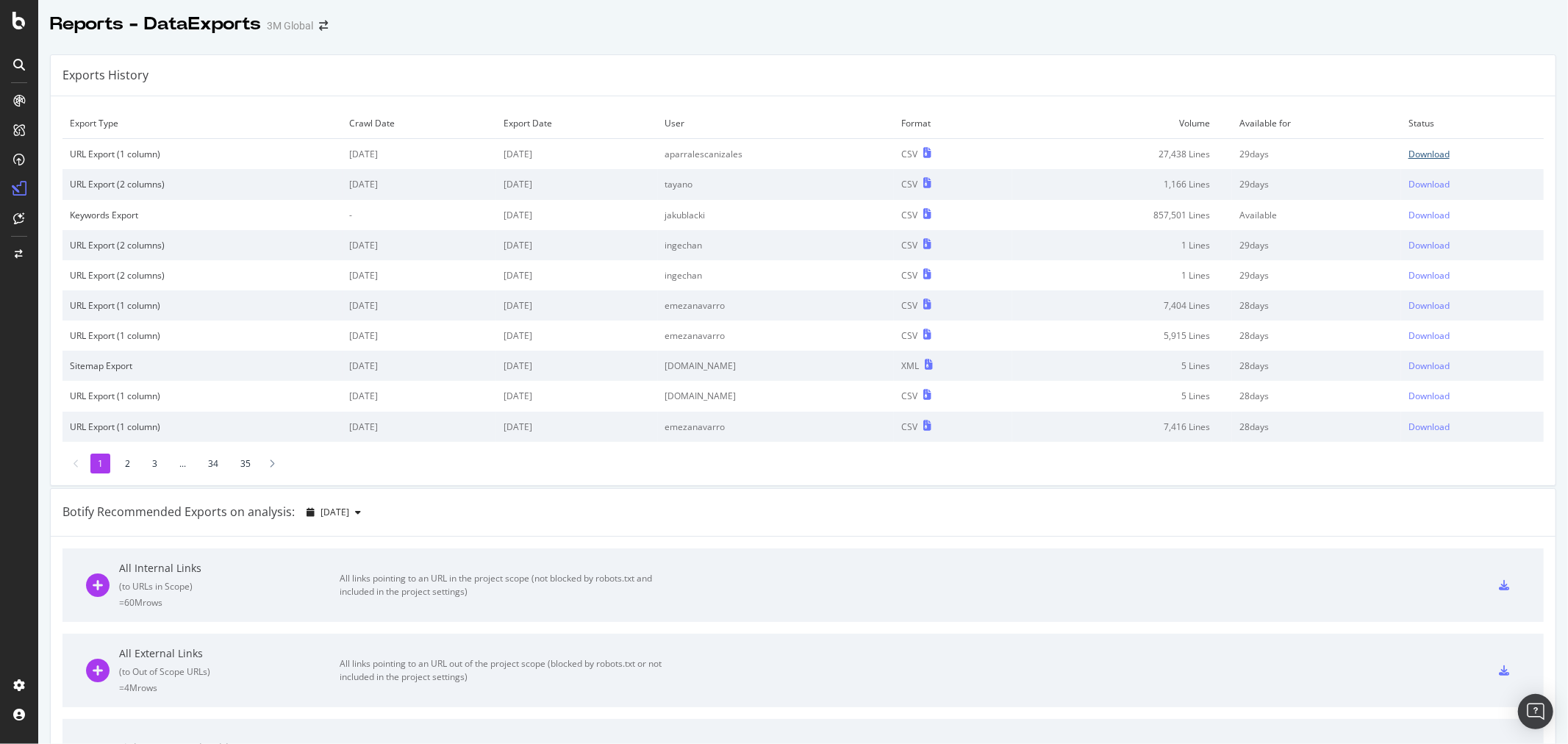
click at [1412, 151] on div "Download" at bounding box center [1429, 154] width 42 height 13
